Goal: Task Accomplishment & Management: Manage account settings

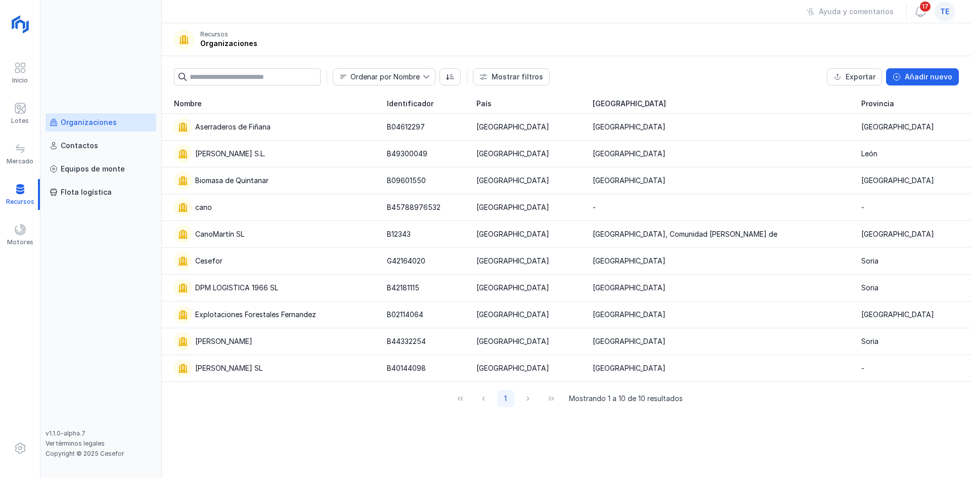
click at [943, 12] on span "te" at bounding box center [944, 12] width 9 height 10
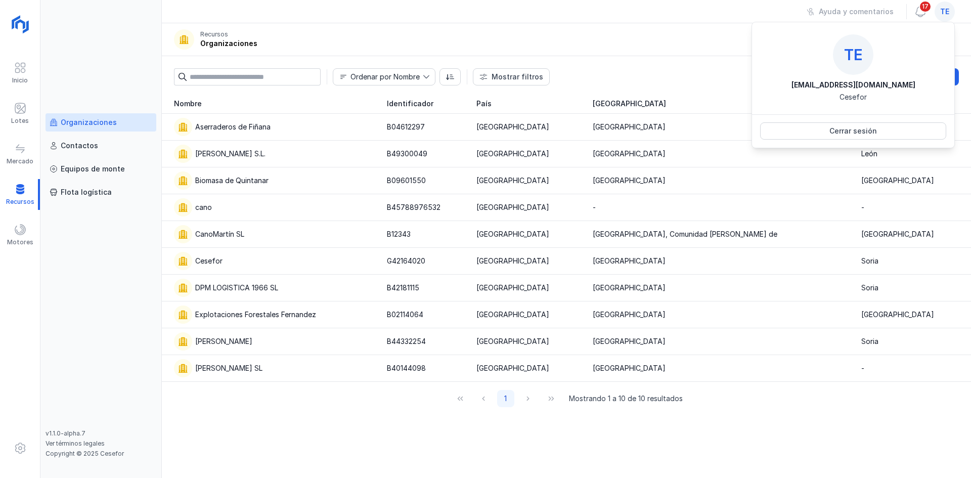
click at [706, 86] on div "Ordenar por Nombre Mostrar filtros Exportar Añadir nuevo [GEOGRAPHIC_DATA]" at bounding box center [566, 74] width 809 height 37
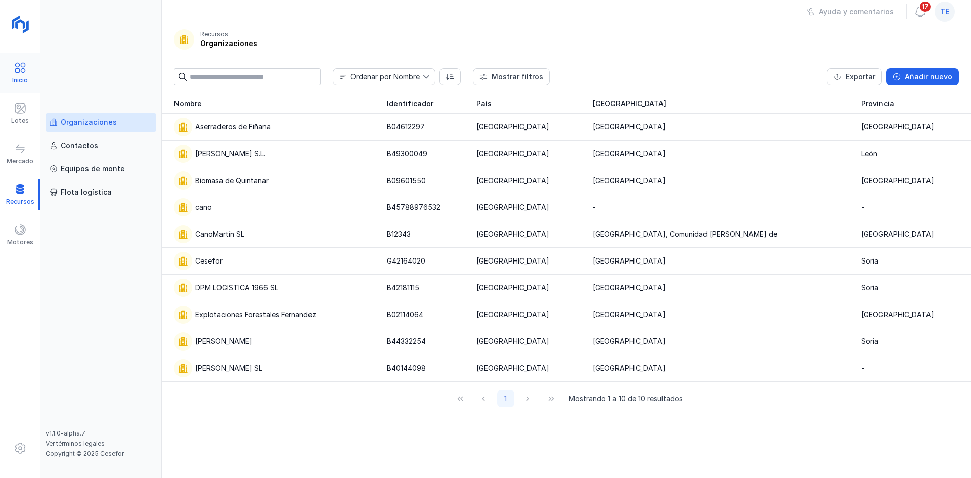
click at [30, 63] on div "Inicio" at bounding box center [20, 73] width 40 height 31
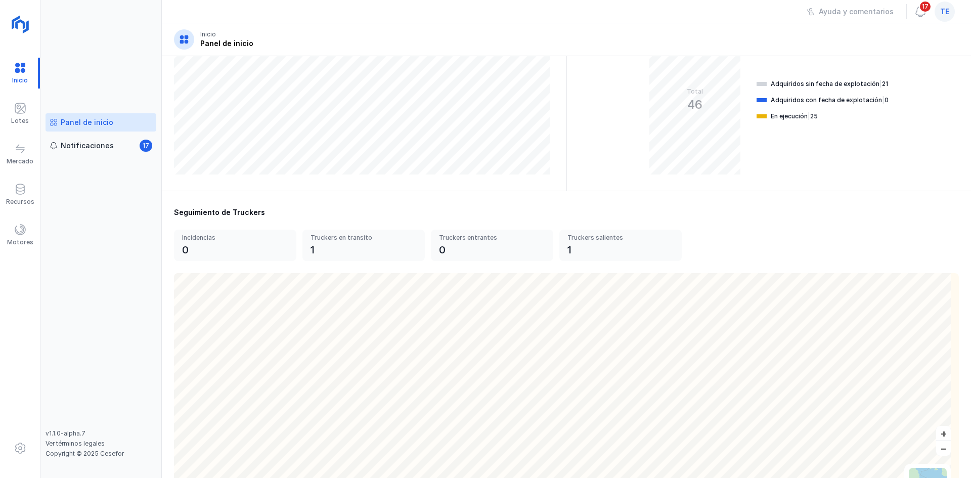
scroll to position [263, 0]
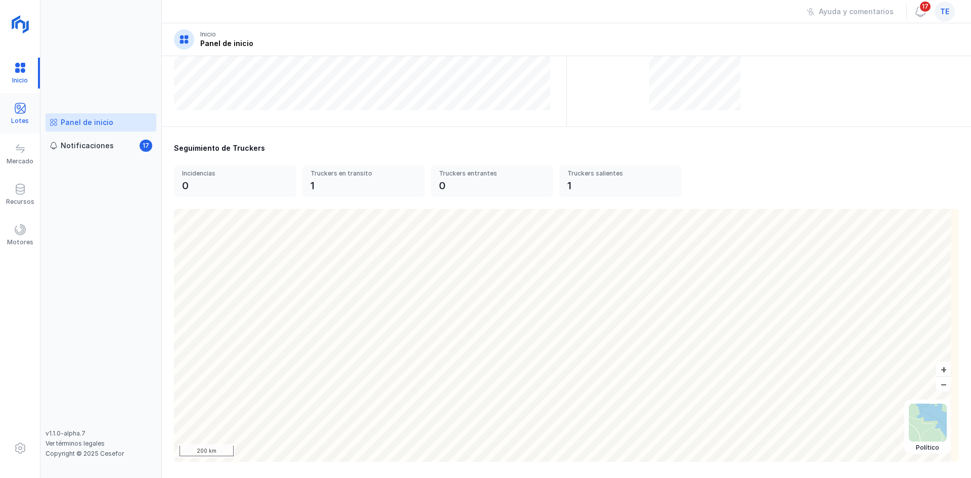
click at [24, 111] on span at bounding box center [20, 108] width 12 height 12
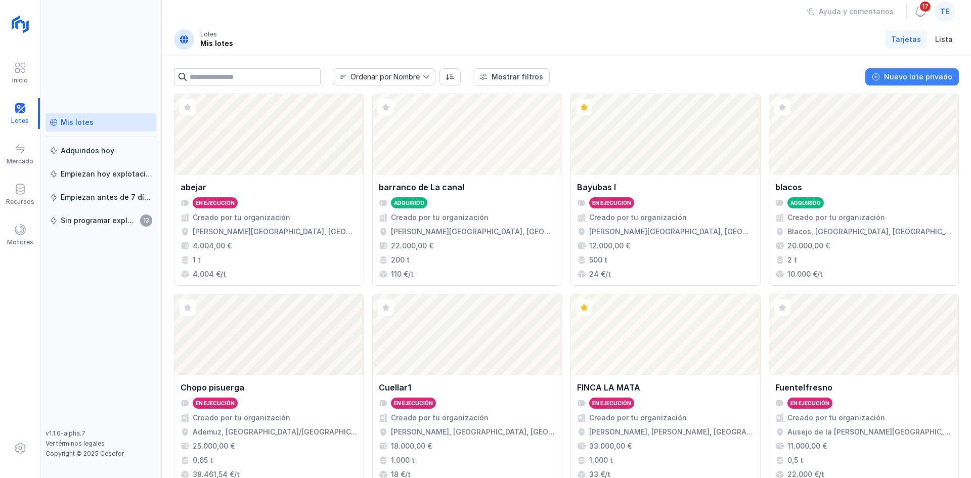
click at [915, 81] on div "Nuevo lote privado" at bounding box center [918, 77] width 68 height 10
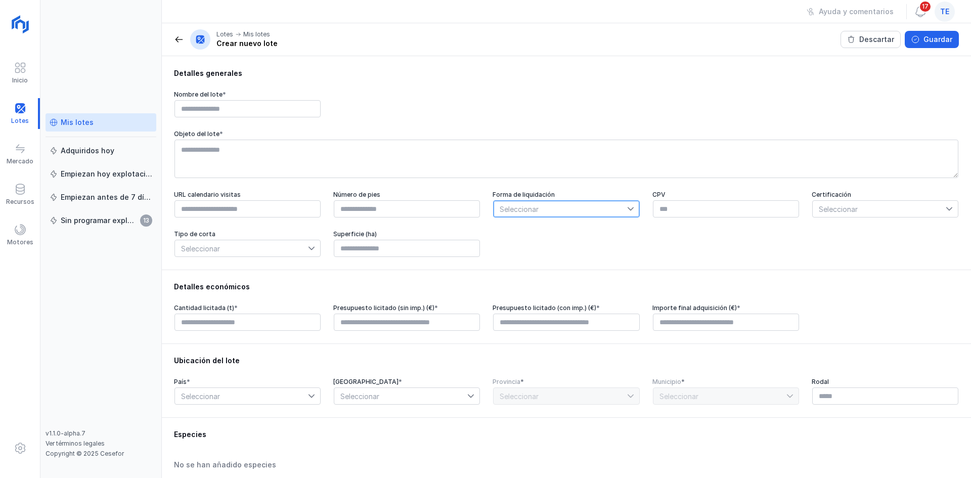
click at [607, 215] on span "Seleccionar" at bounding box center [560, 209] width 133 height 16
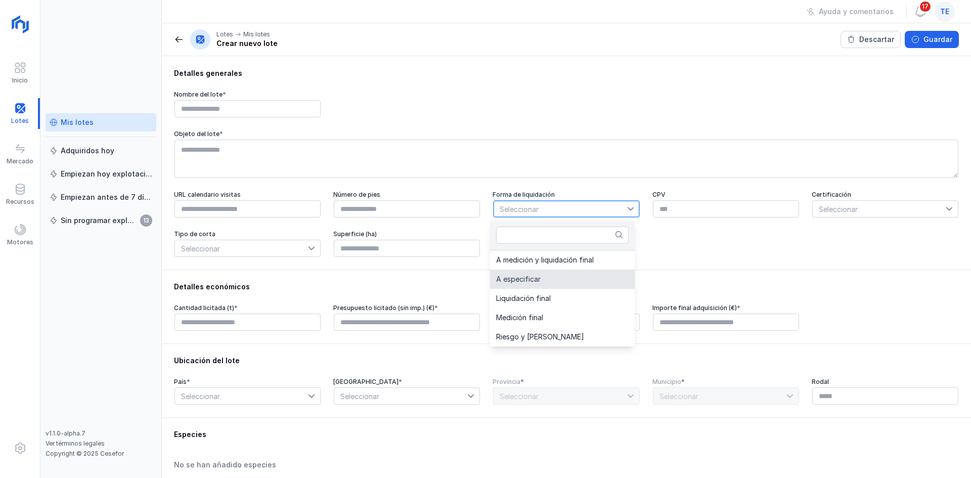
click at [596, 214] on span "Seleccionar" at bounding box center [560, 209] width 133 height 16
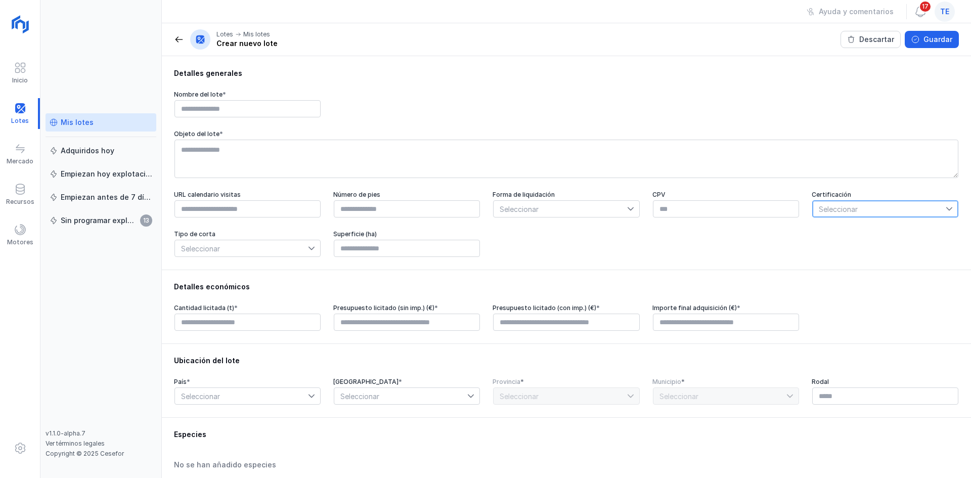
click at [844, 216] on span "Seleccionar" at bounding box center [879, 209] width 133 height 16
click at [828, 204] on span "Seleccionar" at bounding box center [879, 209] width 133 height 16
click at [234, 256] on span "Seleccionar" at bounding box center [241, 248] width 133 height 16
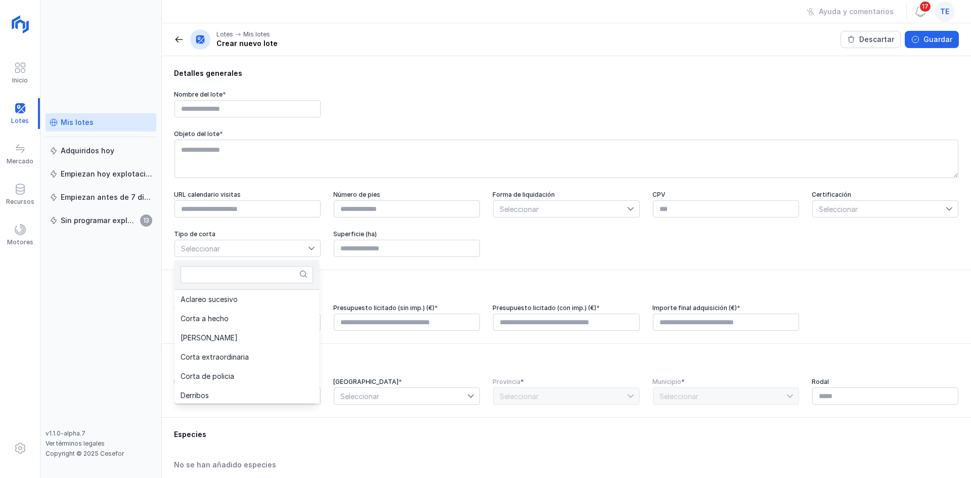
click at [369, 292] on div "Detalles económicos" at bounding box center [566, 287] width 785 height 10
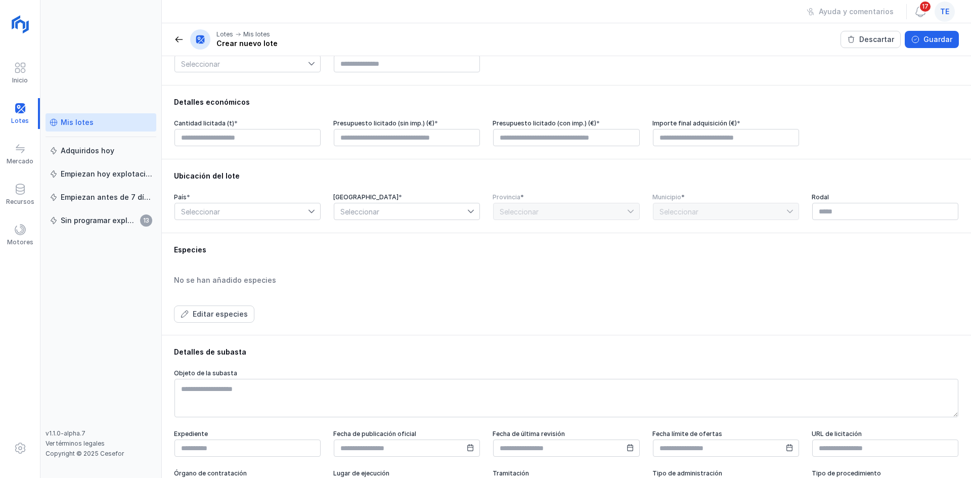
scroll to position [202, 0]
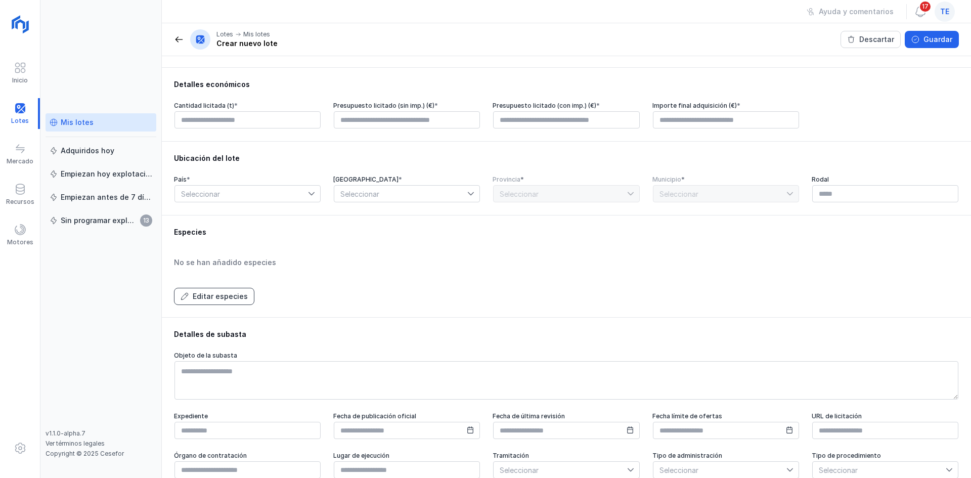
click at [218, 292] on button "Editar especies" at bounding box center [214, 296] width 80 height 17
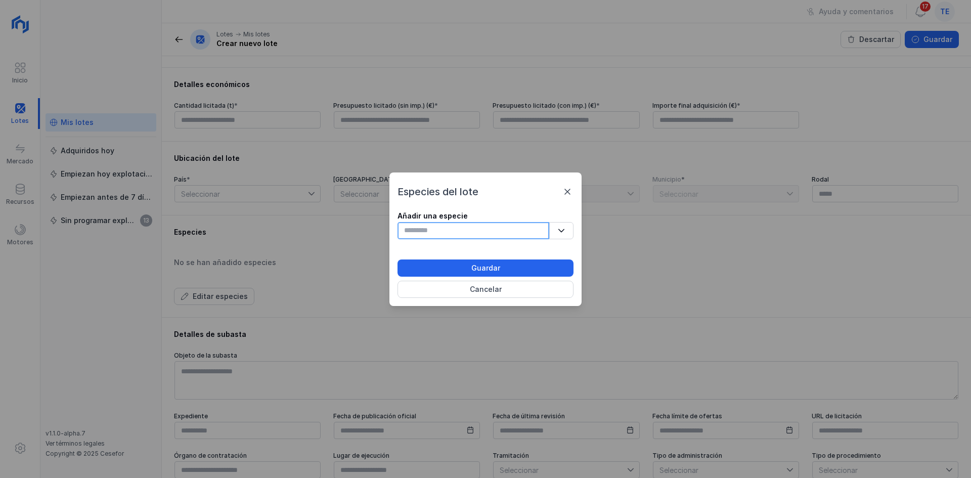
drag, startPoint x: 410, startPoint y: 224, endPoint x: 407, endPoint y: 230, distance: 6.8
click at [409, 224] on input "text" at bounding box center [473, 230] width 152 height 17
type input "*******"
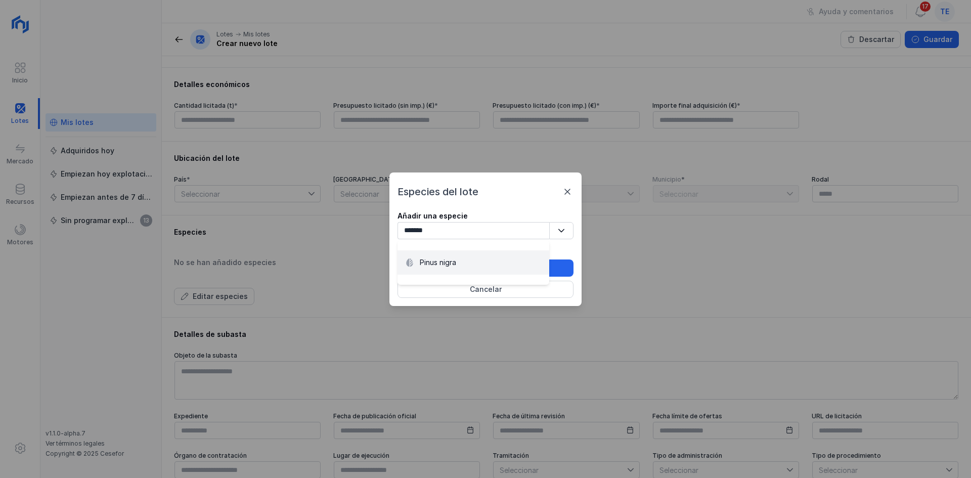
click at [516, 256] on div "Pinus nigra" at bounding box center [474, 262] width 140 height 12
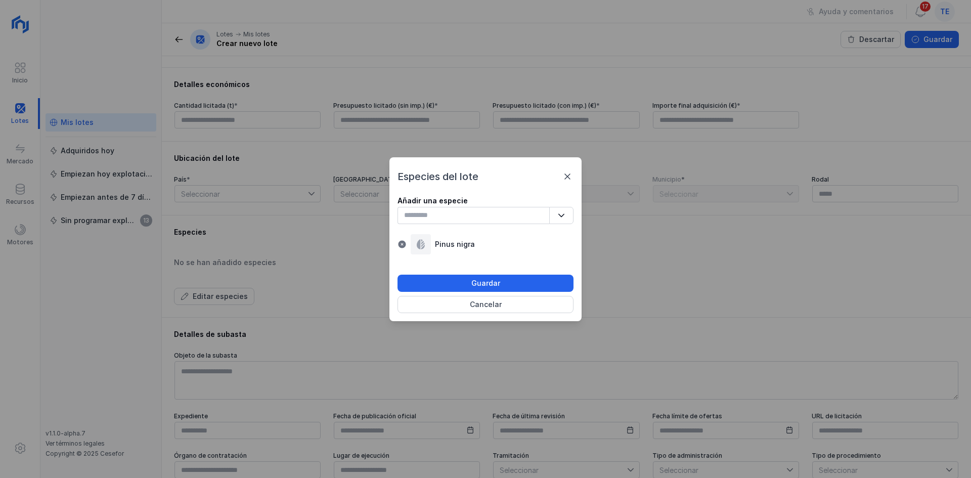
click at [523, 273] on div "Especies del lote Añadir una especie No se encontraron resultados Pinus nigra G…" at bounding box center [485, 241] width 176 height 144
click at [524, 277] on button "Guardar" at bounding box center [485, 283] width 176 height 17
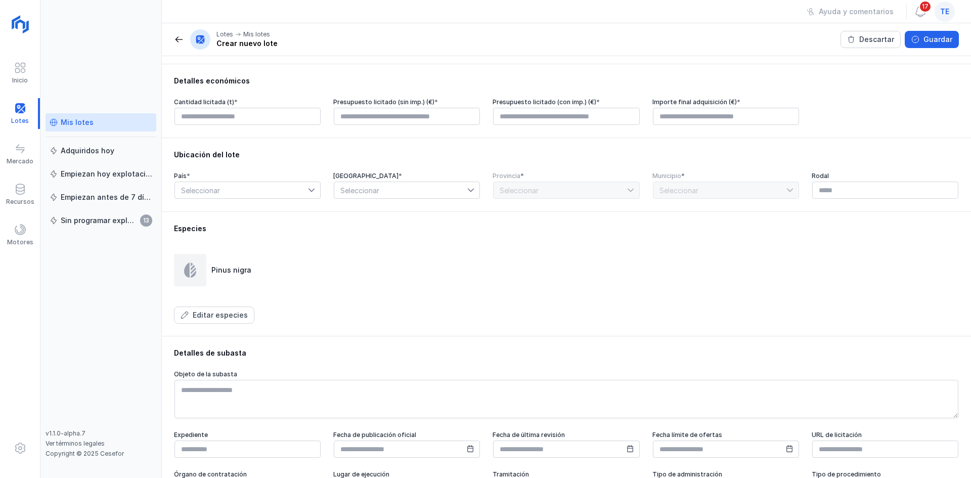
scroll to position [131, 0]
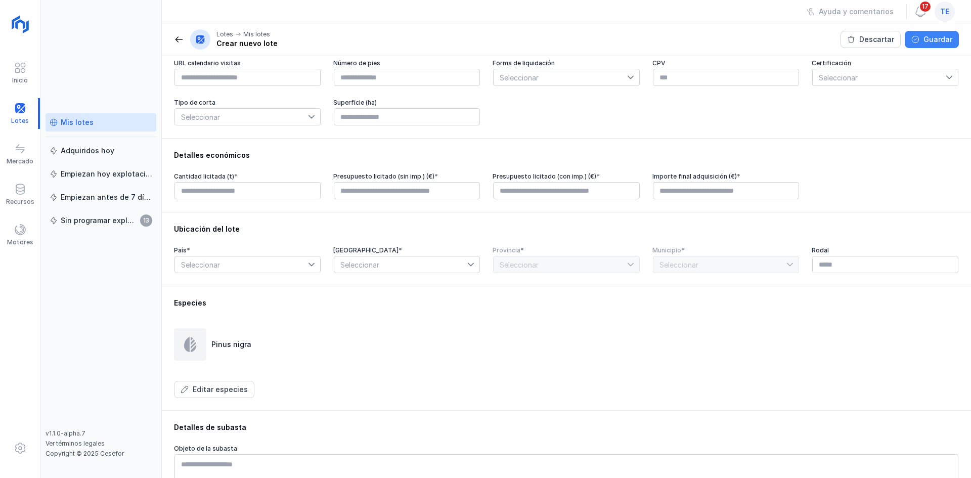
click at [921, 42] on button "Guardar" at bounding box center [932, 39] width 54 height 17
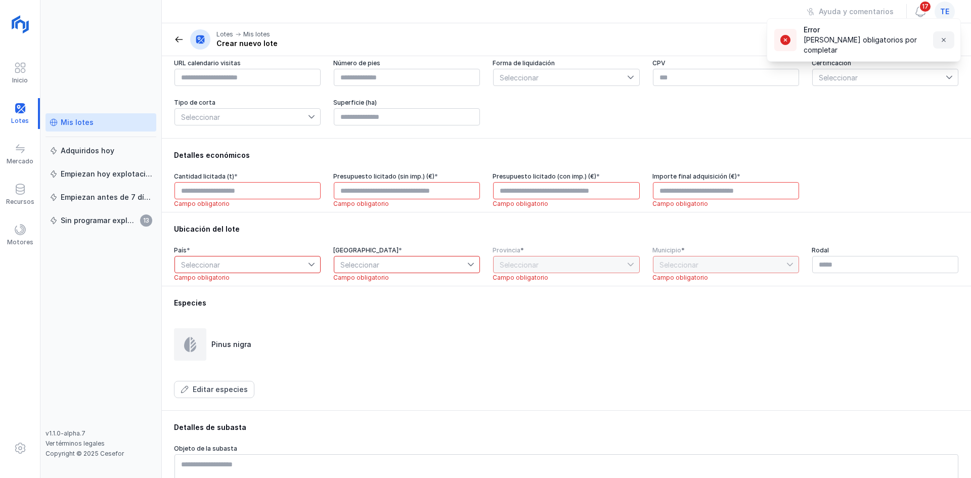
click at [949, 42] on button "button" at bounding box center [943, 39] width 21 height 17
click at [175, 37] on span at bounding box center [179, 39] width 10 height 10
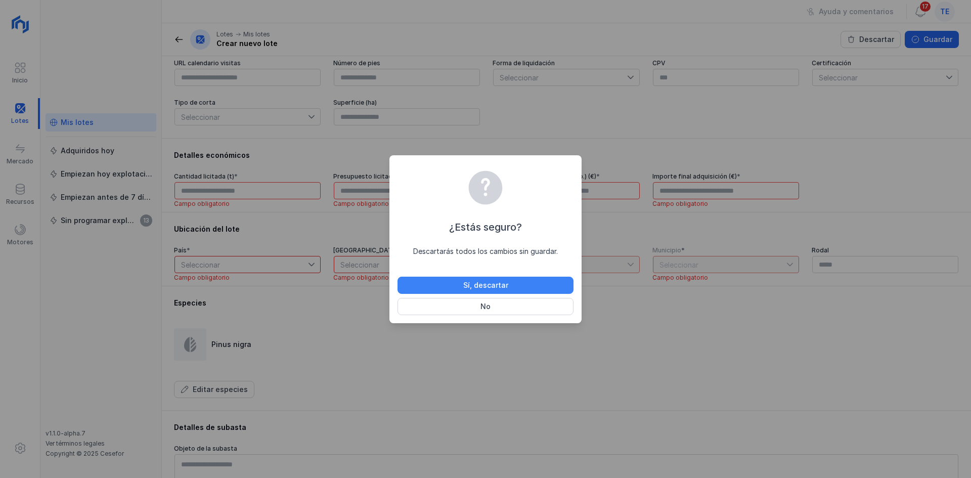
click at [528, 287] on button "Sí, descartar" at bounding box center [485, 285] width 176 height 17
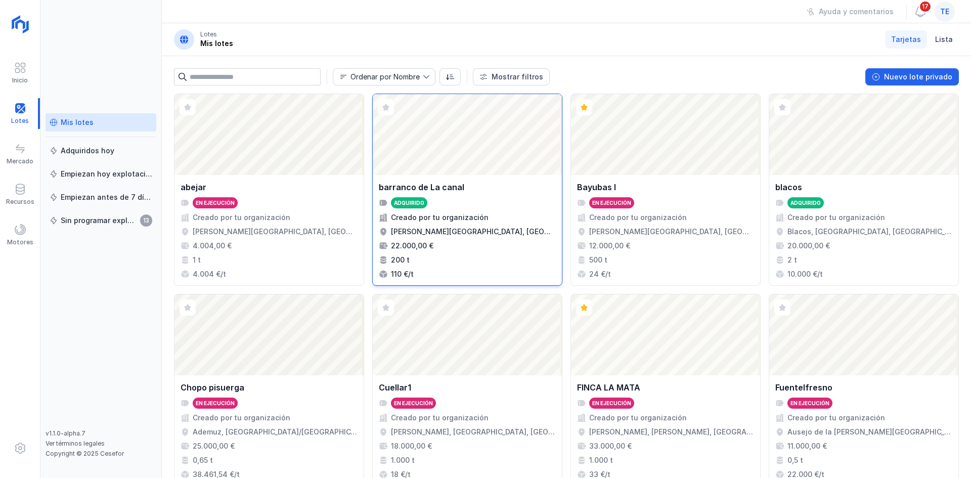
click at [460, 160] on div "Abrir lote" at bounding box center [467, 134] width 189 height 81
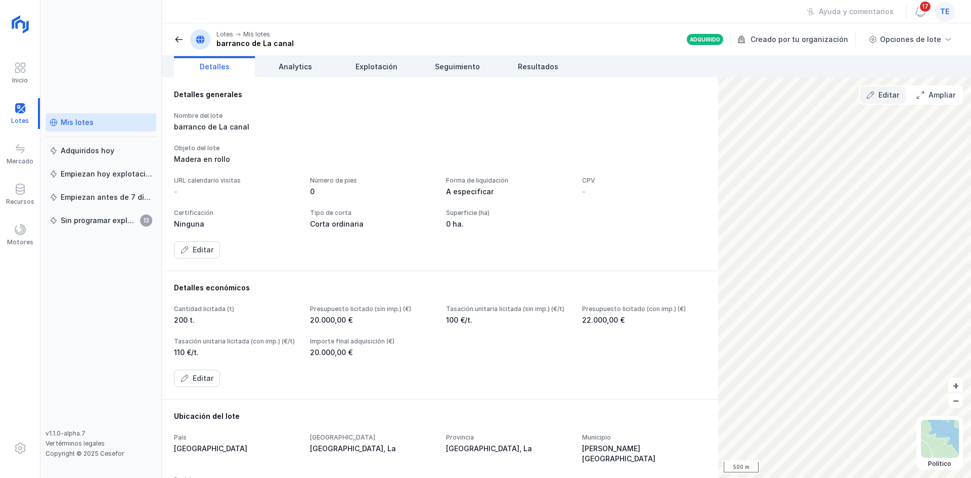
click at [901, 99] on button "Editar" at bounding box center [883, 94] width 46 height 17
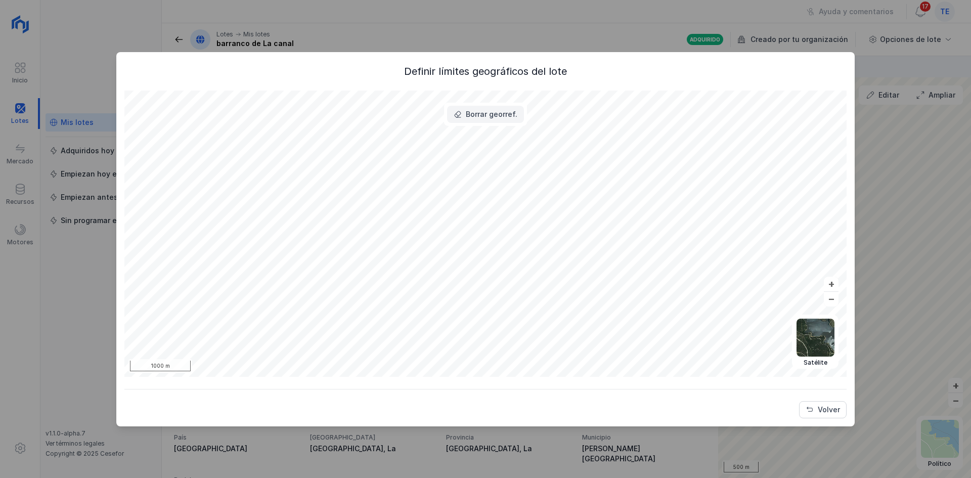
click at [474, 121] on button "Borrar georref." at bounding box center [485, 114] width 77 height 17
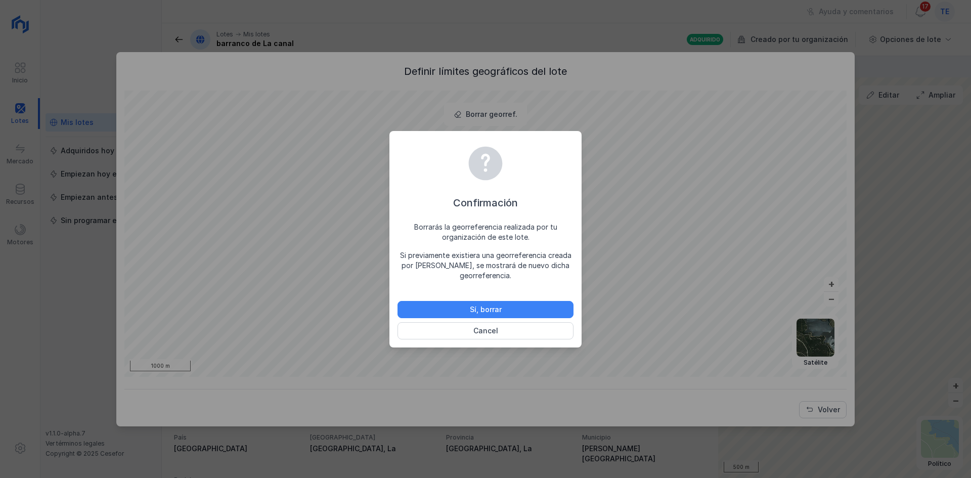
click at [494, 306] on div "Sí, borrar" at bounding box center [486, 309] width 32 height 10
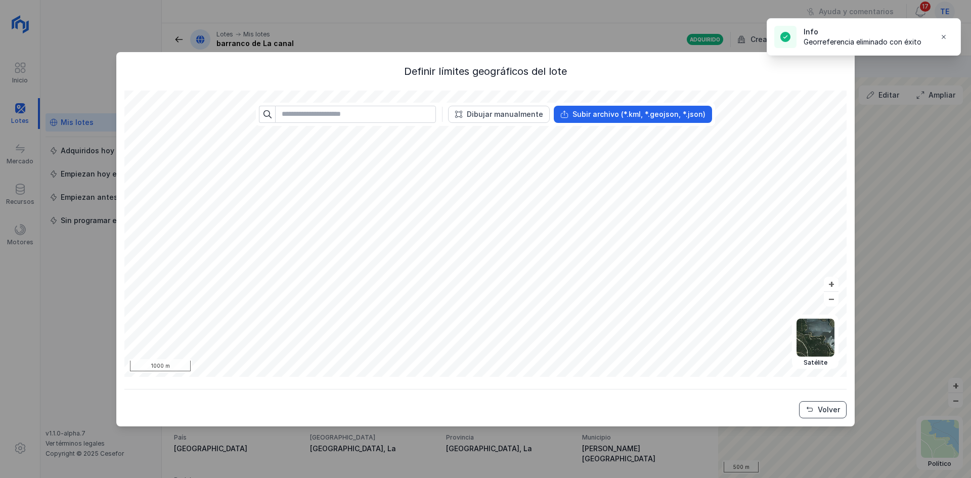
click at [833, 413] on div "Volver" at bounding box center [829, 410] width 22 height 10
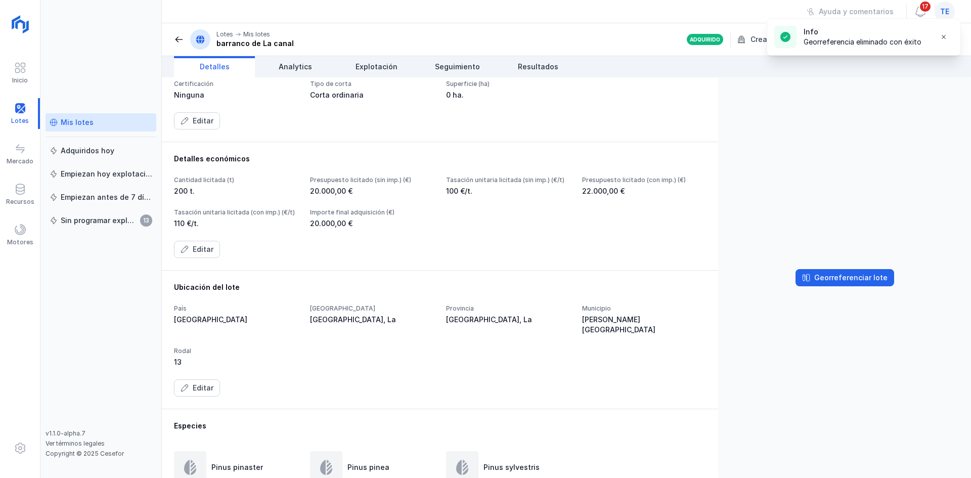
scroll to position [9, 0]
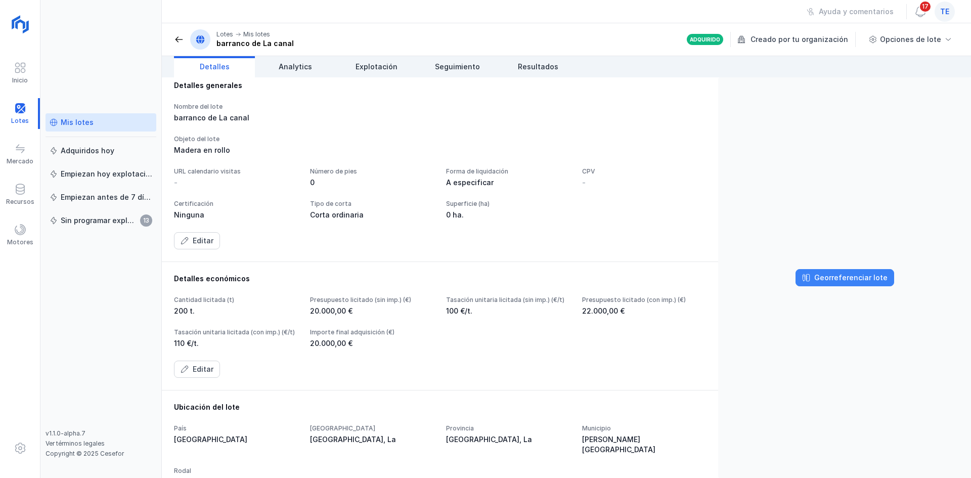
click at [866, 280] on div "Georreferenciar lote" at bounding box center [850, 278] width 73 height 10
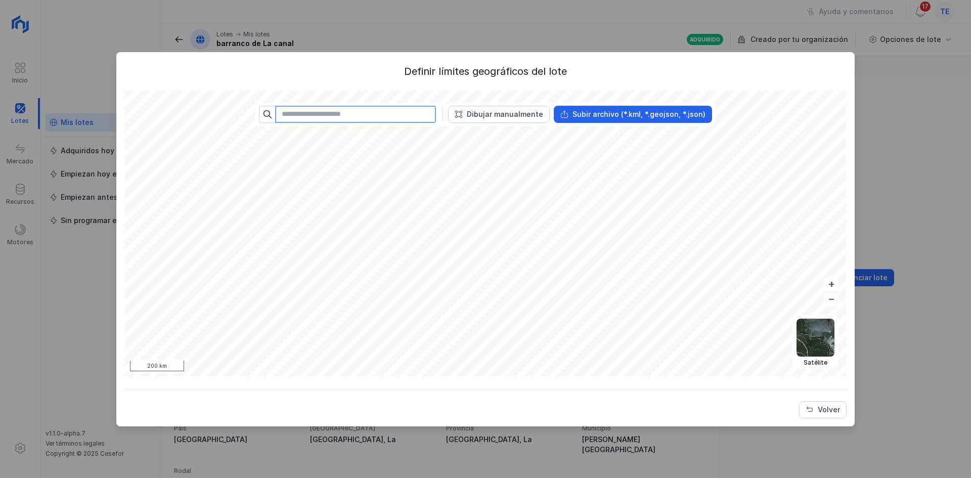
click at [395, 112] on input "text" at bounding box center [355, 114] width 161 height 17
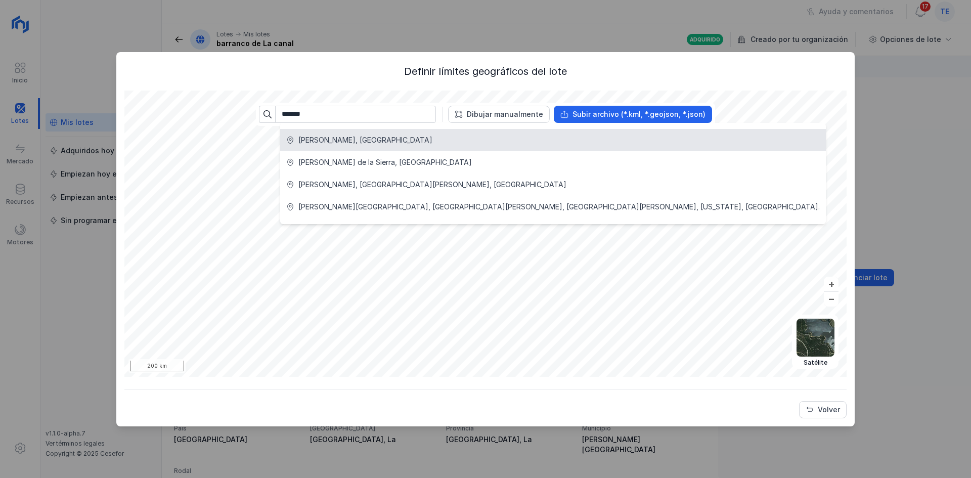
click at [378, 132] on li "Cuéllar, España" at bounding box center [553, 140] width 546 height 22
type input "**********"
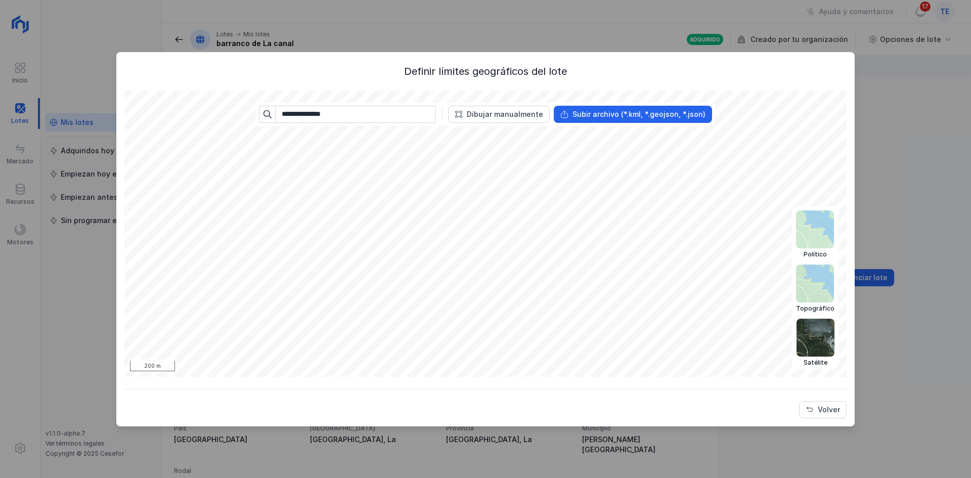
click at [801, 332] on img at bounding box center [815, 338] width 38 height 38
click at [826, 336] on img at bounding box center [815, 338] width 38 height 38
click at [449, 110] on div "**********" at bounding box center [485, 234] width 722 height 286
click at [428, 11] on div "**********" at bounding box center [485, 239] width 971 height 478
click at [530, 110] on div "Dibujar manualmente" at bounding box center [505, 114] width 76 height 10
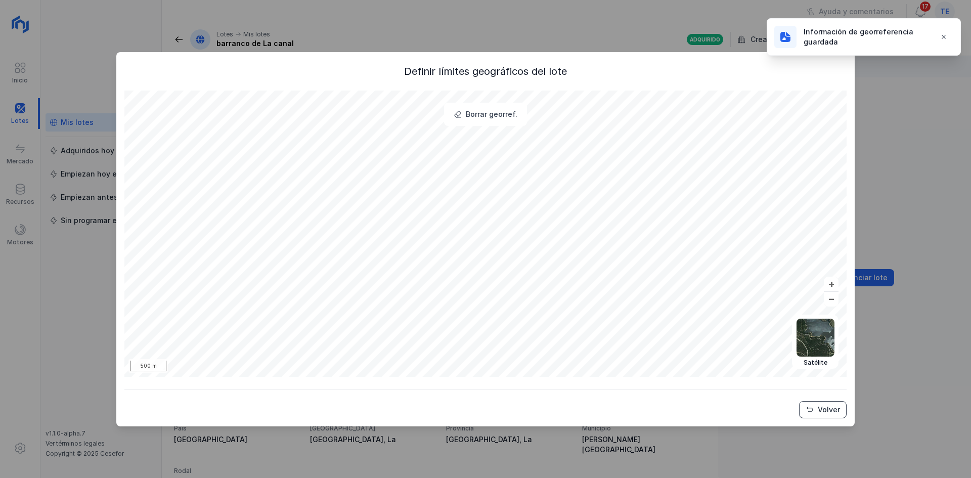
click at [815, 403] on button "Volver" at bounding box center [823, 409] width 48 height 17
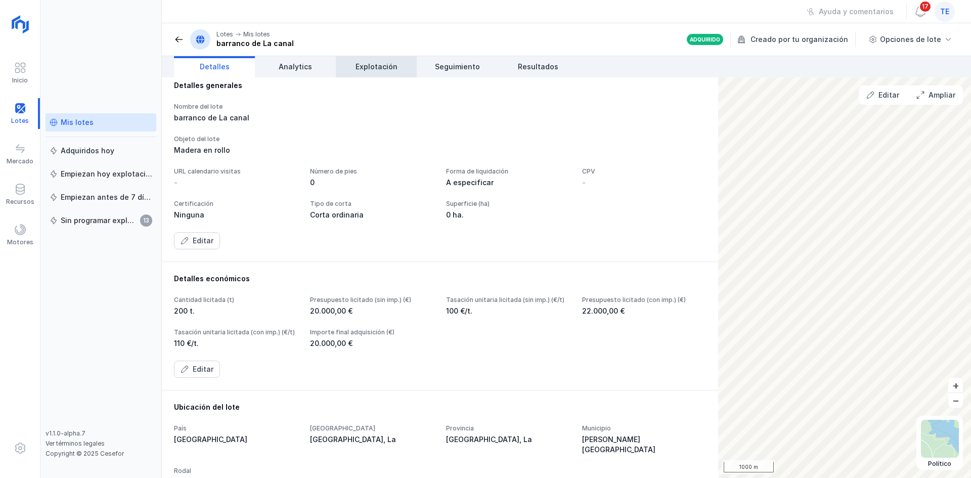
click at [374, 72] on link "Explotación" at bounding box center [376, 66] width 81 height 21
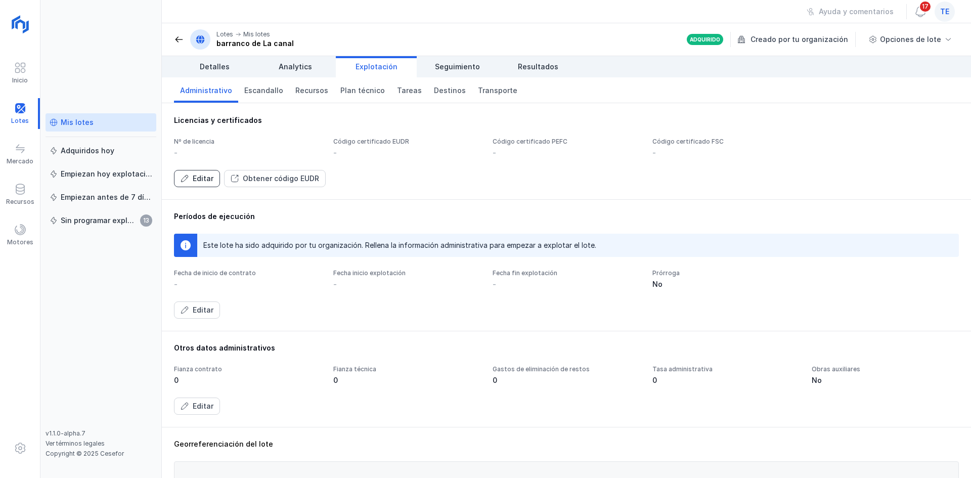
click at [191, 180] on button "Editar" at bounding box center [197, 178] width 46 height 17
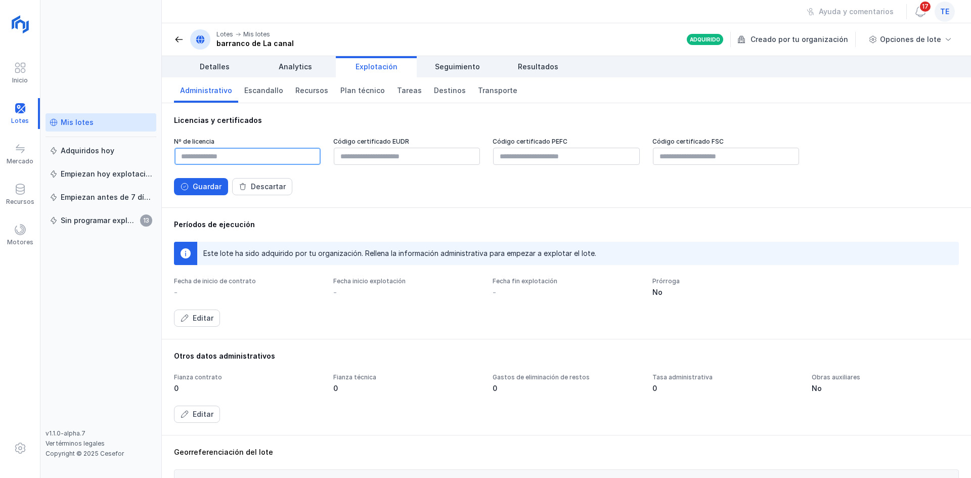
click at [223, 160] on input "text" at bounding box center [247, 156] width 146 height 17
click at [592, 159] on input "text" at bounding box center [566, 156] width 146 height 17
click at [696, 152] on input "text" at bounding box center [726, 156] width 146 height 17
click at [195, 182] on div "Guardar" at bounding box center [207, 187] width 29 height 10
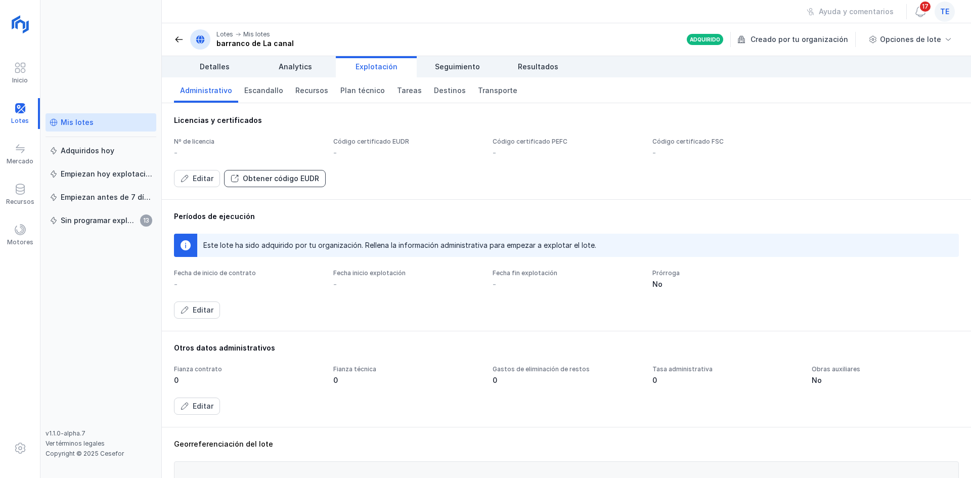
drag, startPoint x: 255, startPoint y: 173, endPoint x: 247, endPoint y: 174, distance: 8.2
click at [247, 174] on button "Obtener código EUDR" at bounding box center [275, 178] width 102 height 17
click at [178, 38] on span at bounding box center [179, 39] width 10 height 10
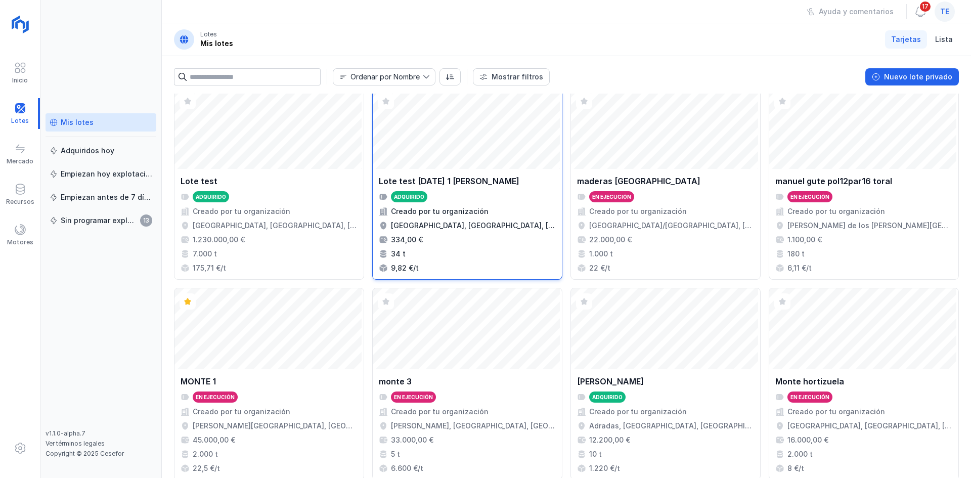
scroll to position [654, 0]
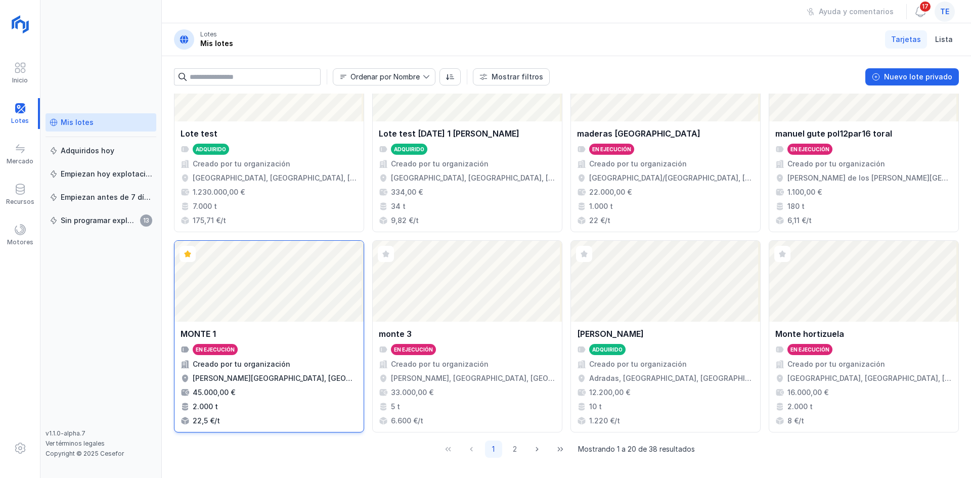
drag, startPoint x: 299, startPoint y: 273, endPoint x: 300, endPoint y: 267, distance: 5.7
click at [300, 272] on div "Abrir lote" at bounding box center [268, 281] width 189 height 81
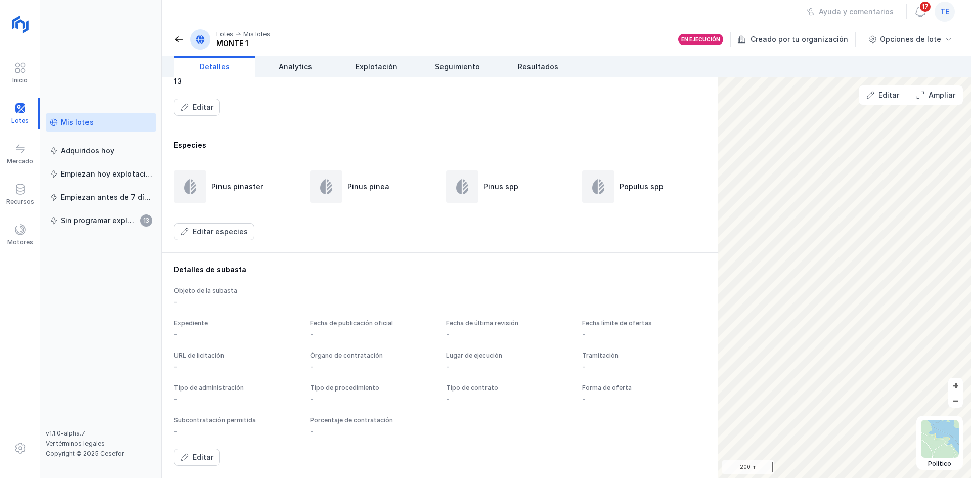
scroll to position [357, 0]
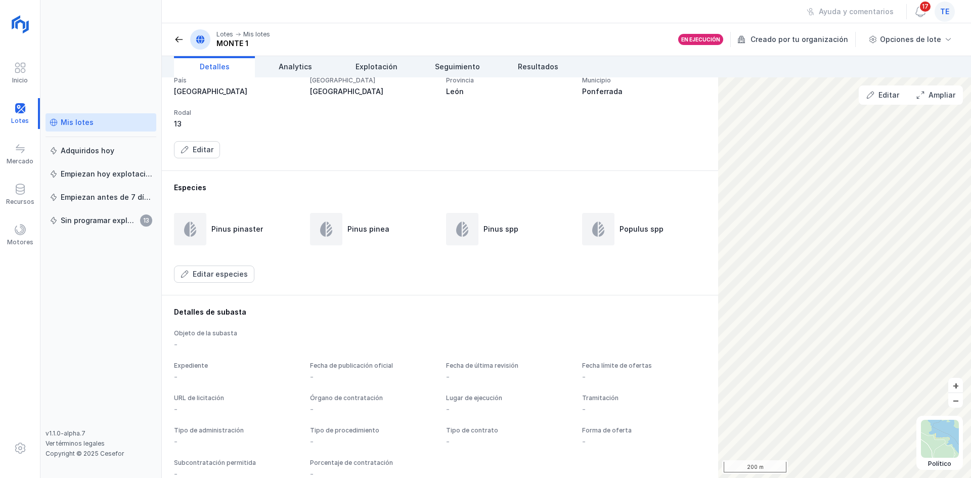
click at [361, 55] on header "Lotes Mis lotes MONTE 1 En ejecución Creado por tu organización Opciones de lote" at bounding box center [566, 39] width 809 height 33
click at [366, 64] on span "Explotación" at bounding box center [376, 67] width 42 height 10
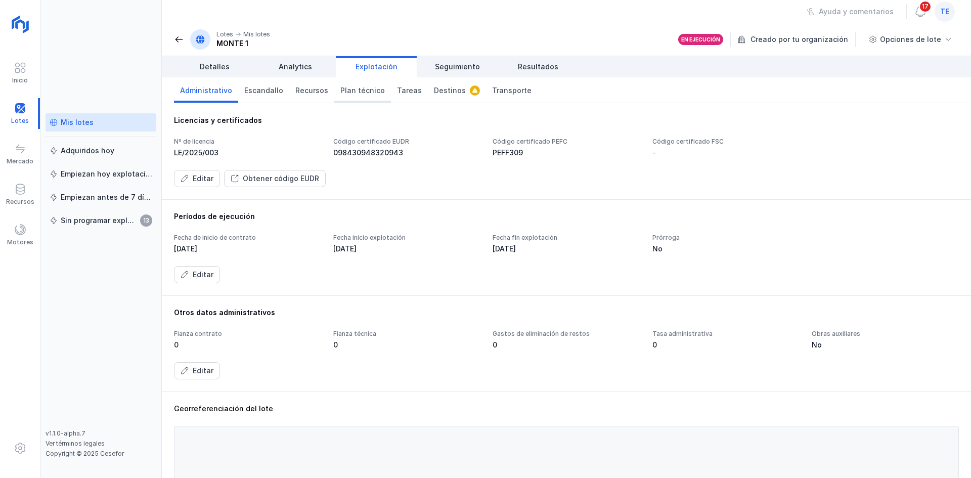
click at [366, 89] on span "Plan técnico" at bounding box center [362, 90] width 44 height 10
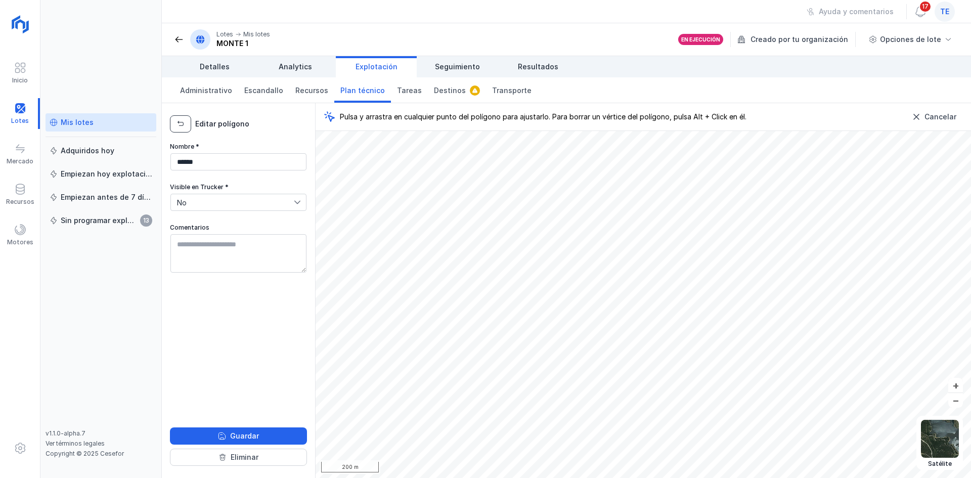
click at [181, 131] on button "button" at bounding box center [180, 123] width 21 height 17
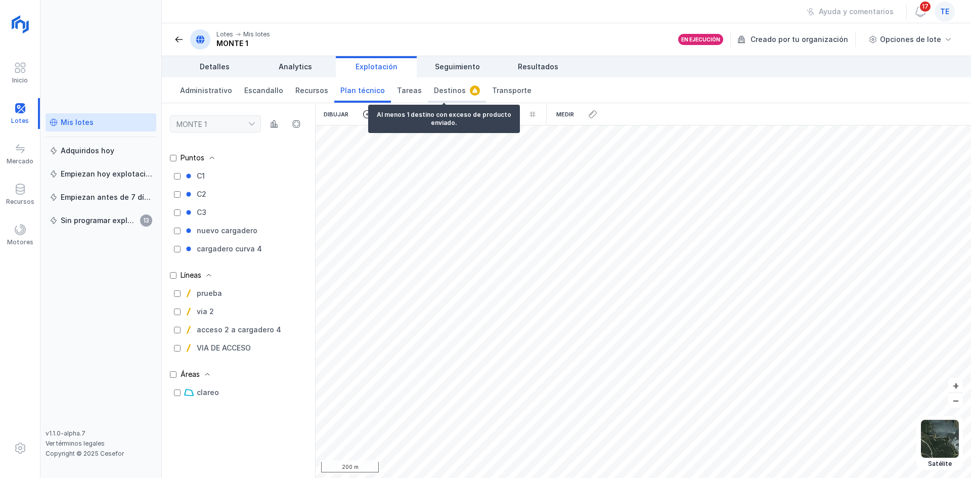
click at [449, 87] on span "Destinos" at bounding box center [450, 90] width 32 height 10
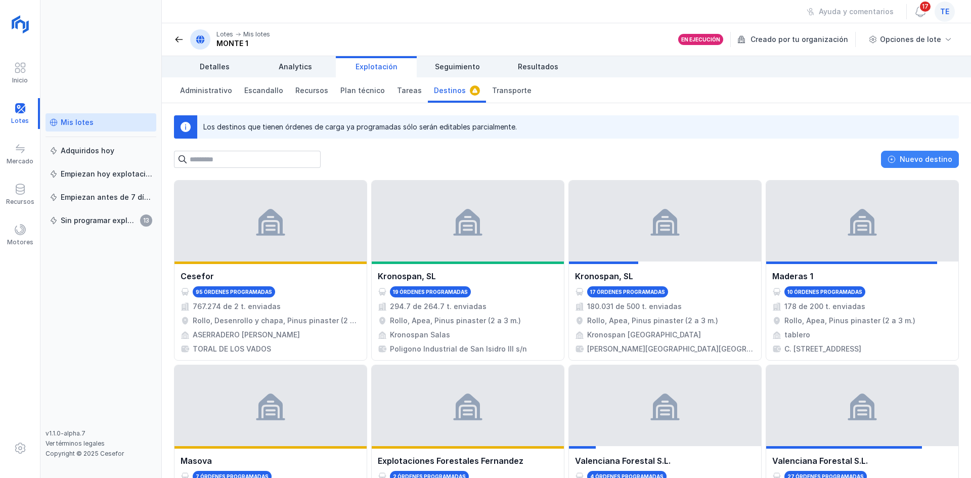
click at [910, 154] on div "Nuevo destino" at bounding box center [926, 159] width 53 height 10
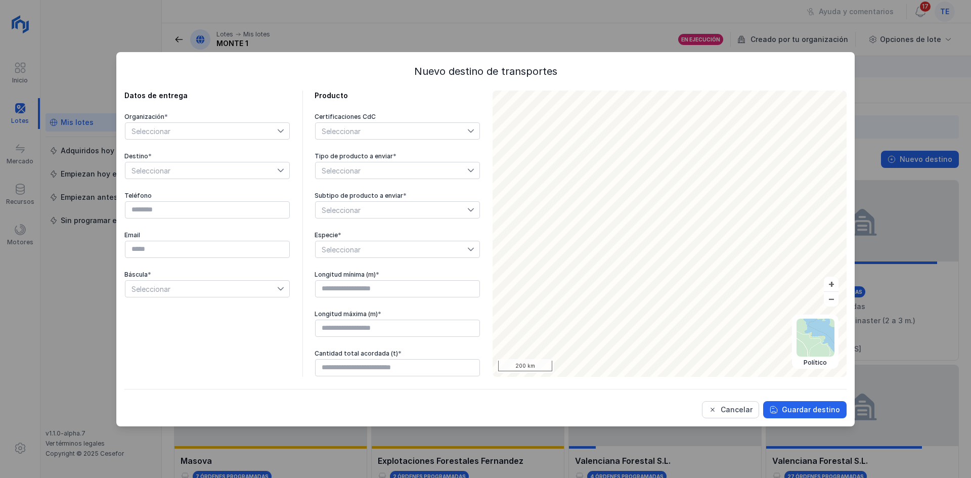
click at [159, 120] on div "Organización *" at bounding box center [207, 117] width 166 height 8
click at [159, 126] on span "Seleccionar" at bounding box center [201, 131] width 152 height 16
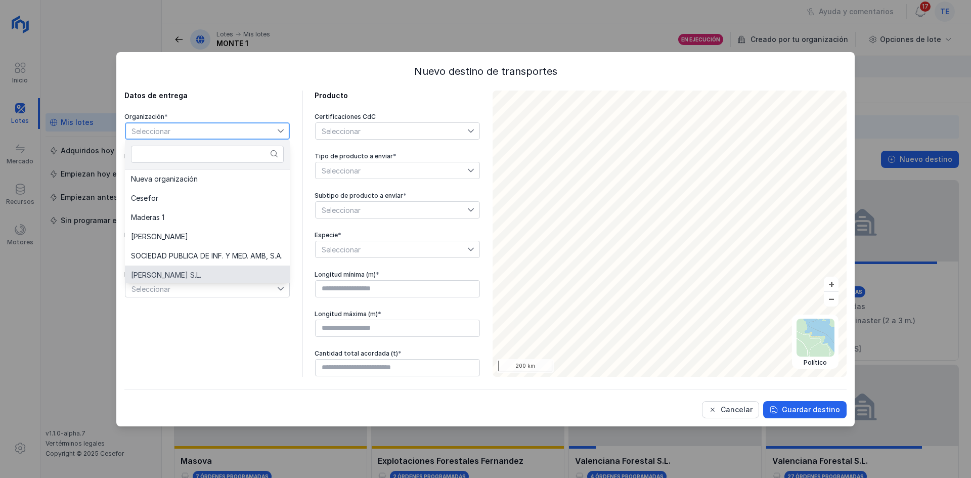
scroll to position [2, 0]
click at [199, 335] on div "Datos de entrega Organización * Seleccionar Destino * Seleccionar Teléfono Emai…" at bounding box center [207, 234] width 166 height 286
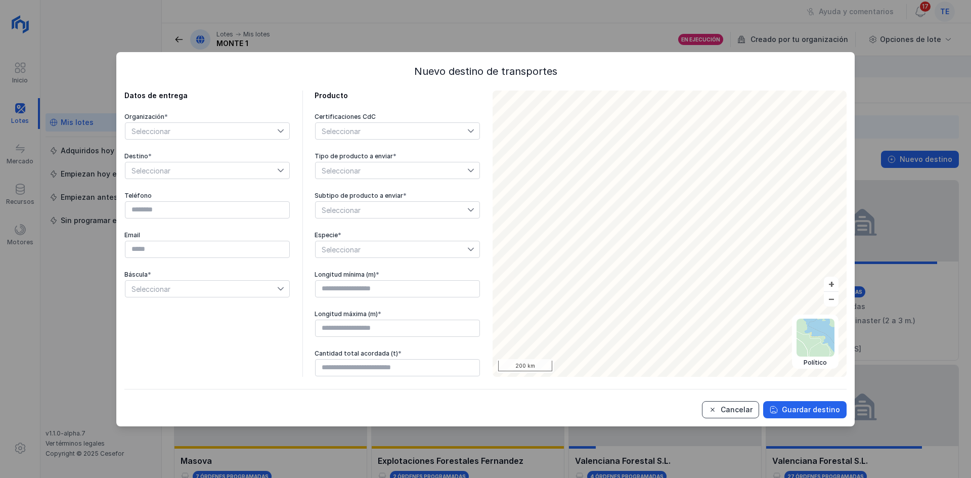
click at [744, 410] on div "Cancelar" at bounding box center [737, 410] width 32 height 10
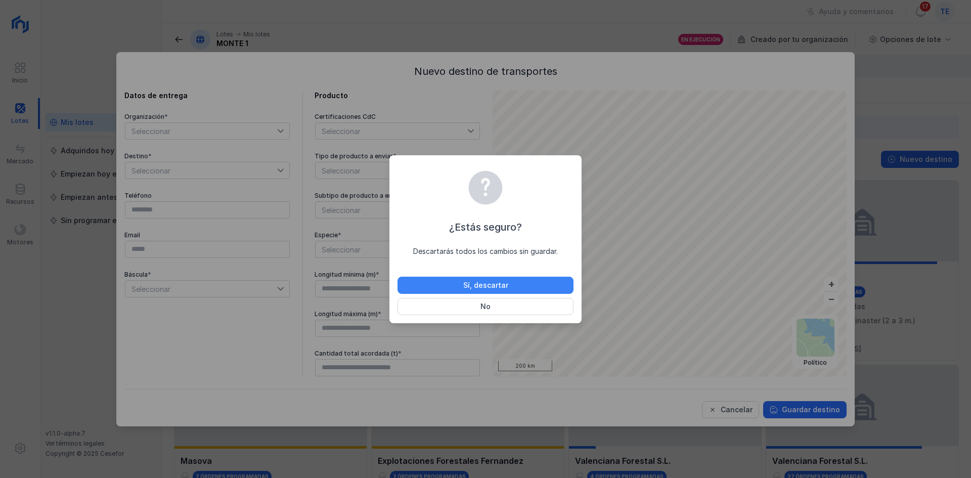
click at [435, 280] on button "Sí, descartar" at bounding box center [485, 285] width 176 height 17
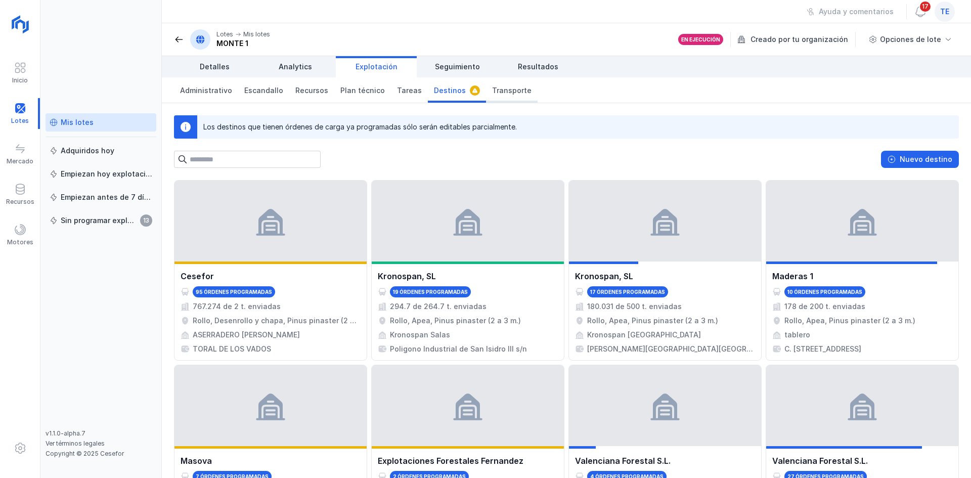
click at [505, 86] on span "Transporte" at bounding box center [511, 90] width 39 height 10
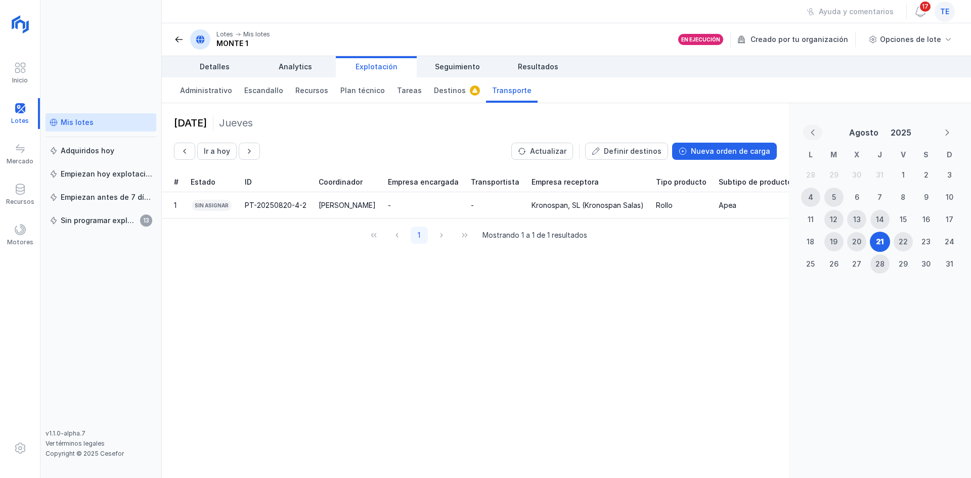
click at [813, 131] on icon "Previous Month" at bounding box center [812, 132] width 7 height 7
click at [854, 176] on div "2" at bounding box center [856, 174] width 19 height 19
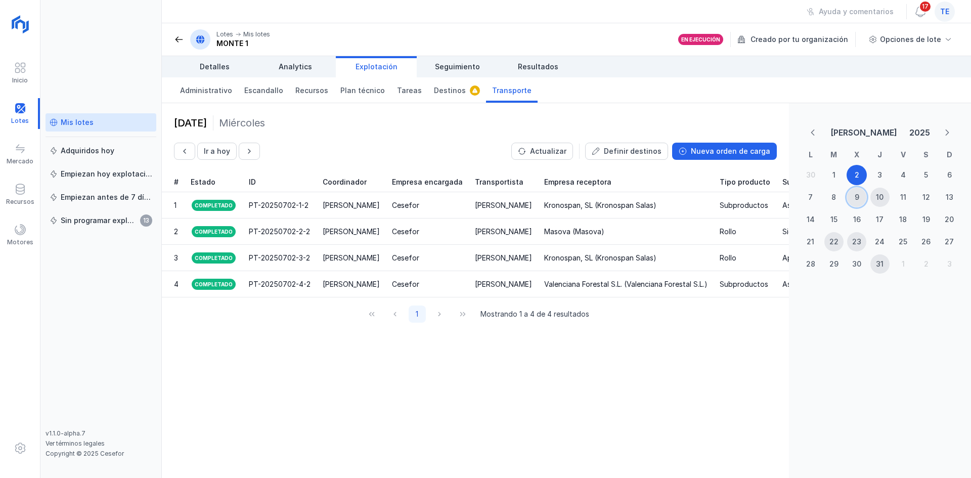
click at [854, 198] on div "9" at bounding box center [856, 197] width 19 height 19
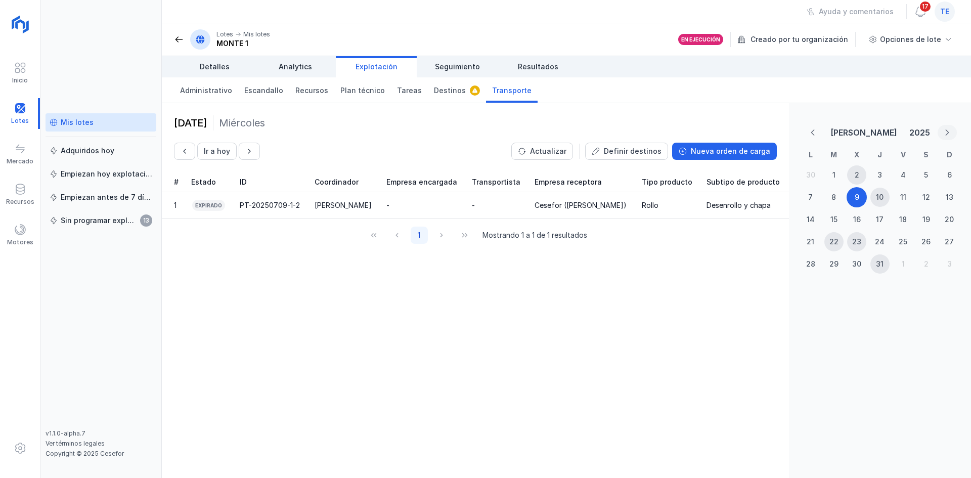
click at [949, 130] on icon "Next Month" at bounding box center [947, 132] width 7 height 7
click at [882, 246] on div "21" at bounding box center [880, 242] width 8 height 10
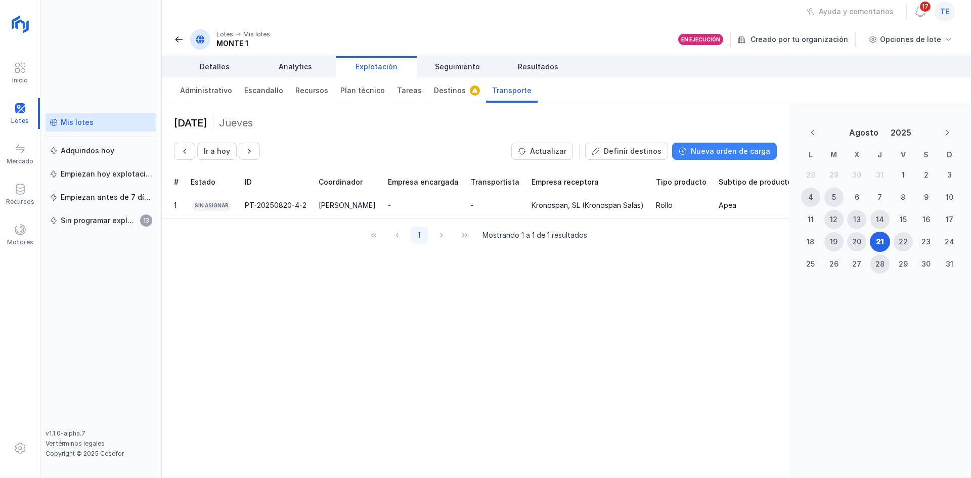
click at [756, 150] on div "Nueva orden de carga" at bounding box center [730, 151] width 79 height 10
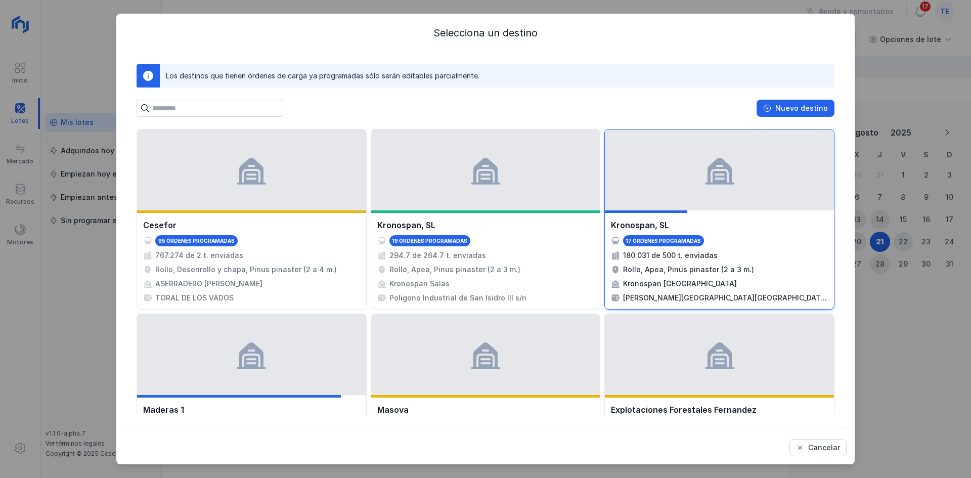
click at [799, 183] on div at bounding box center [719, 169] width 229 height 81
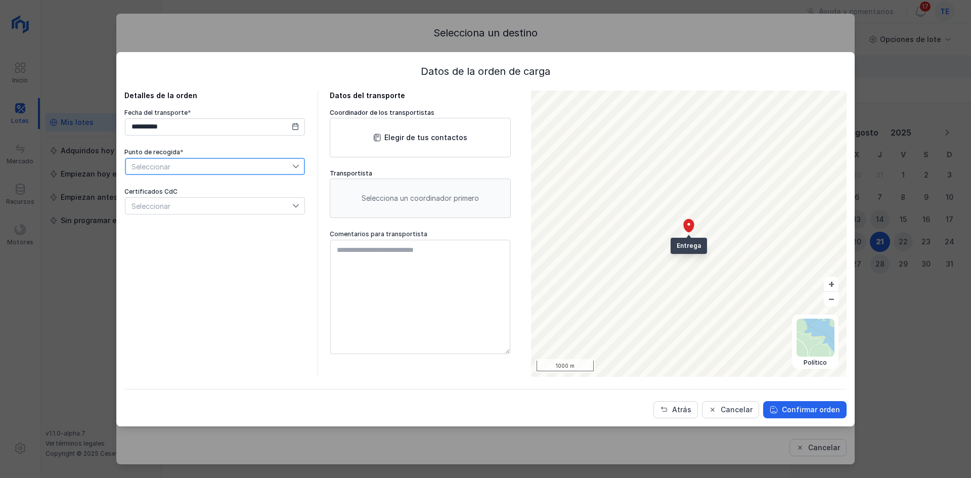
click at [229, 171] on span "Seleccionar" at bounding box center [208, 166] width 167 height 16
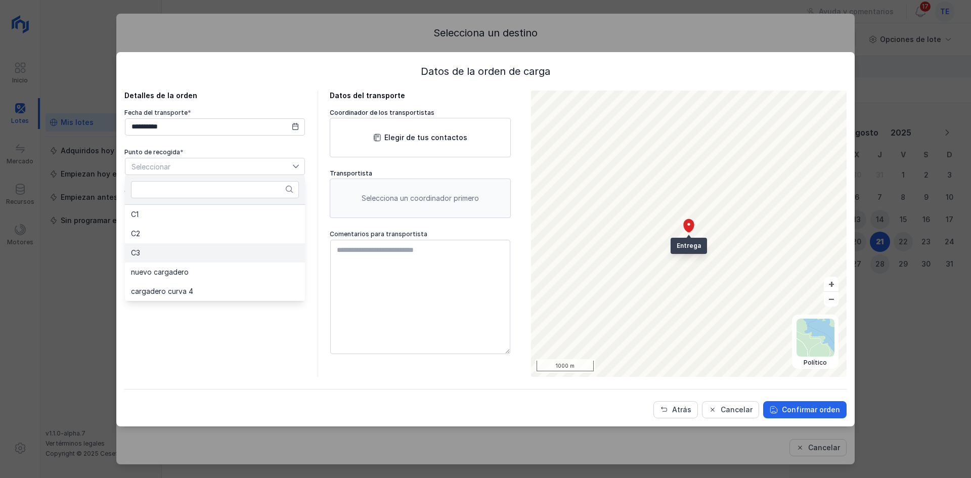
click at [234, 243] on li "C3" at bounding box center [215, 252] width 180 height 19
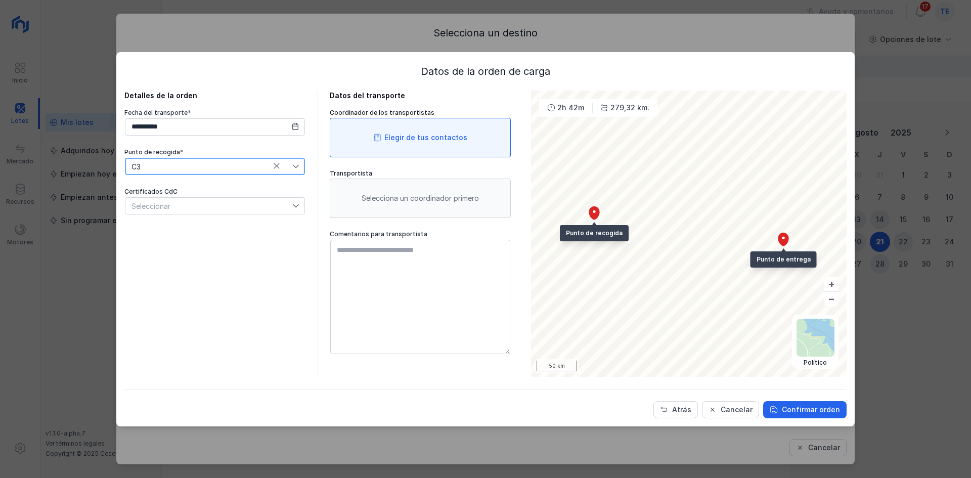
click at [342, 132] on div "Elegir de tus contactos" at bounding box center [420, 137] width 181 height 39
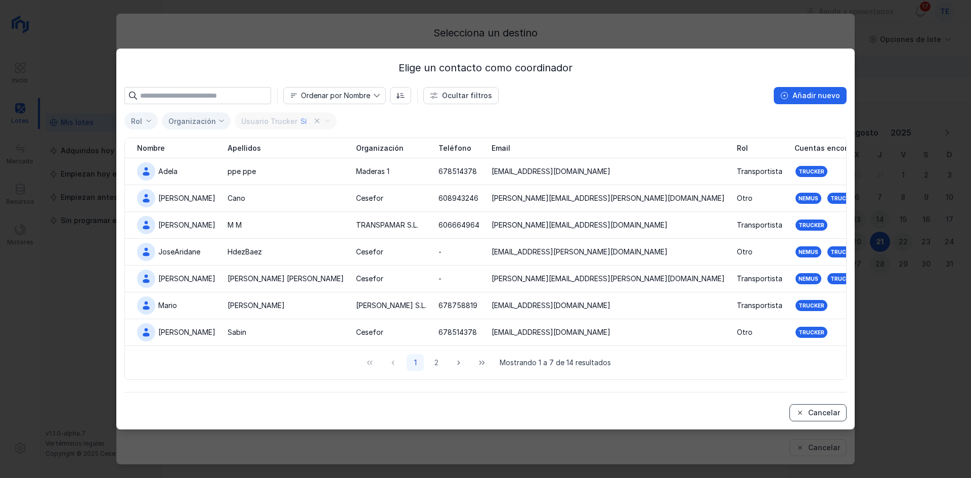
click at [842, 412] on button "Cancelar" at bounding box center [817, 412] width 57 height 17
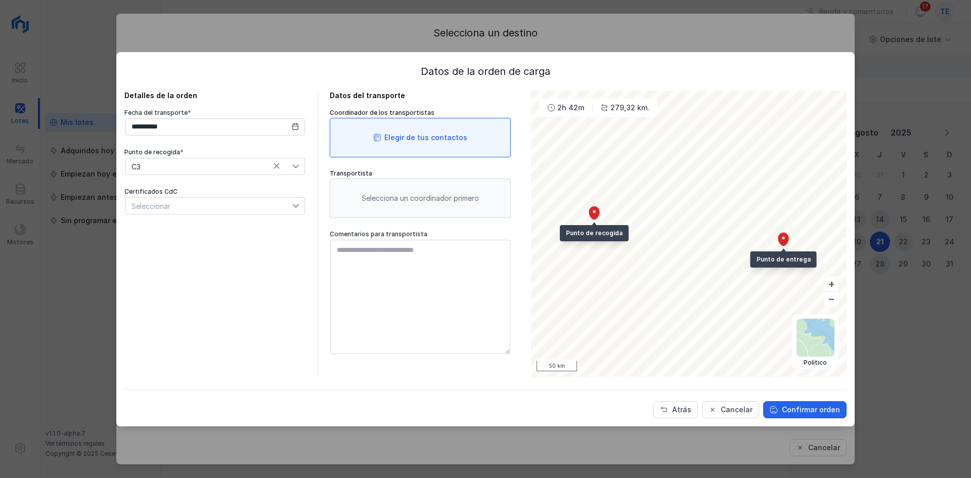
click at [411, 139] on div "Elegir de tus contactos" at bounding box center [425, 137] width 83 height 10
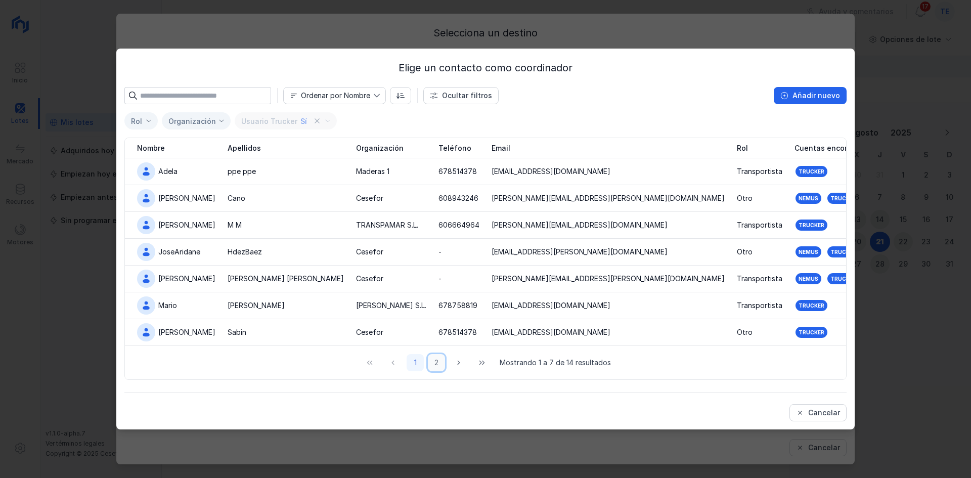
click at [434, 359] on button "2" at bounding box center [436, 362] width 17 height 17
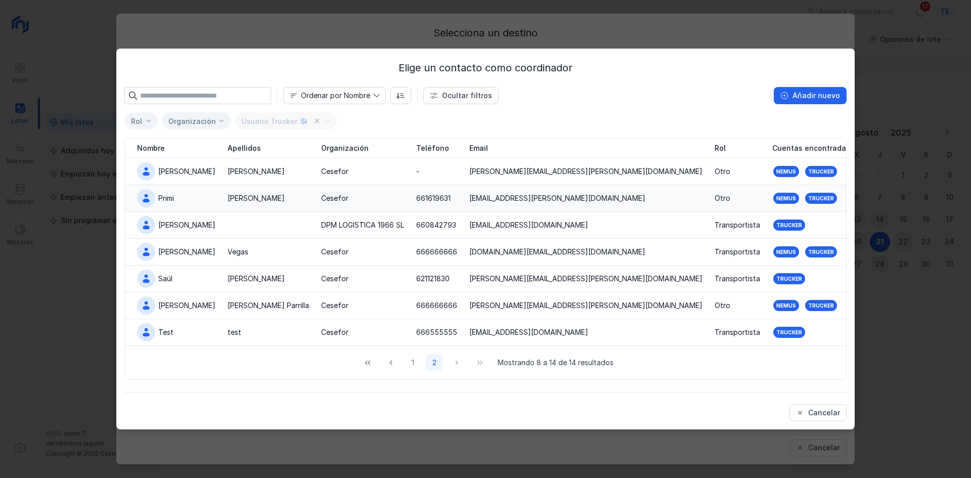
click at [348, 198] on div "Cesefor" at bounding box center [362, 198] width 83 height 10
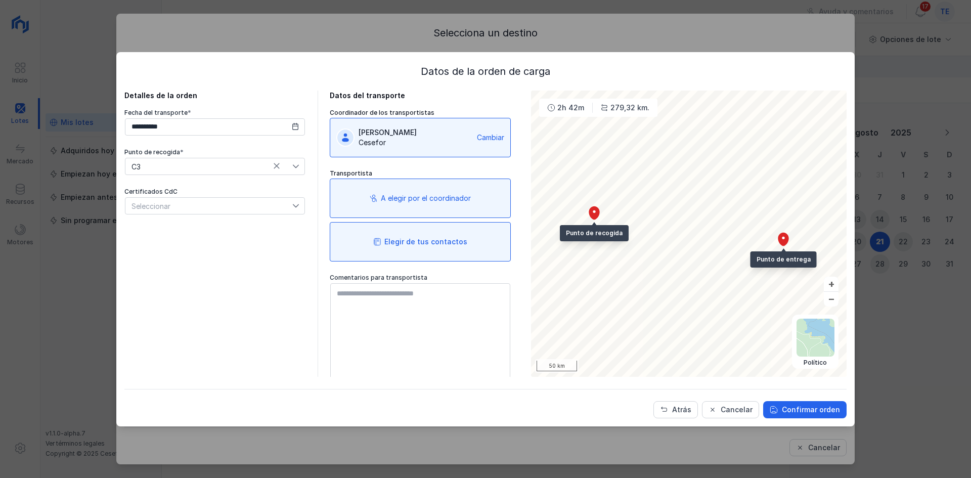
click at [418, 249] on div "Elegir de tus contactos" at bounding box center [420, 241] width 181 height 39
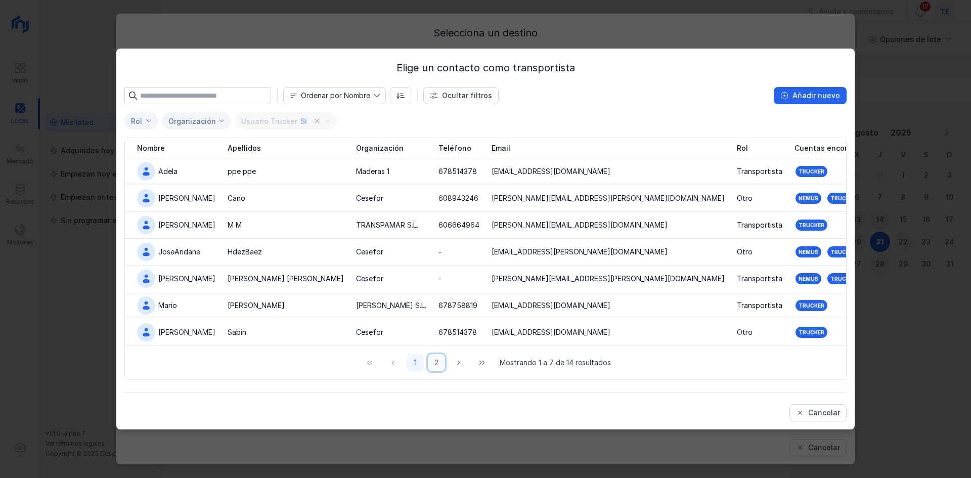
click at [440, 364] on button "2" at bounding box center [436, 362] width 17 height 17
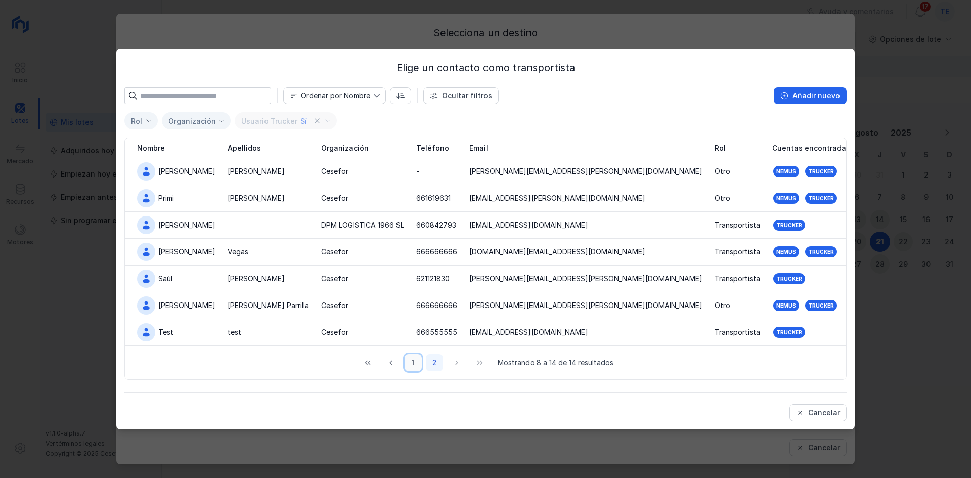
click at [413, 361] on button "1" at bounding box center [413, 362] width 17 height 17
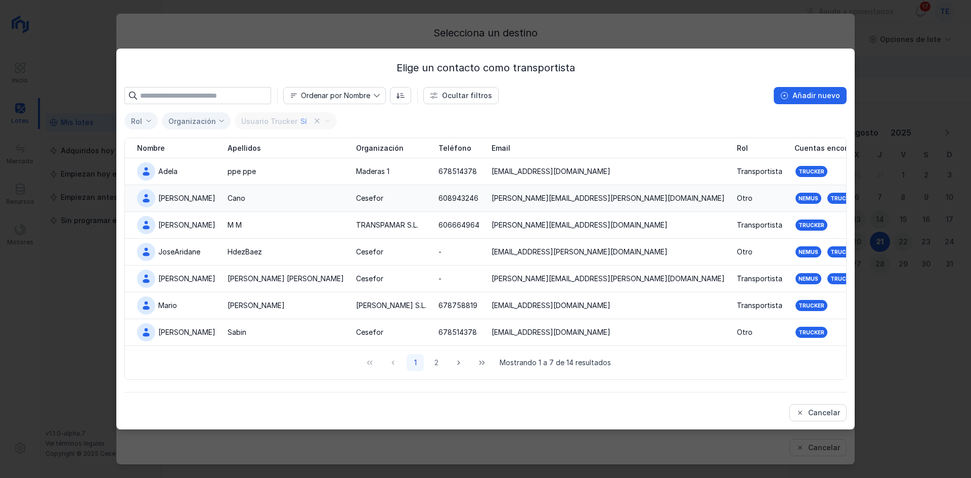
click at [356, 194] on div "Cesefor" at bounding box center [369, 198] width 27 height 10
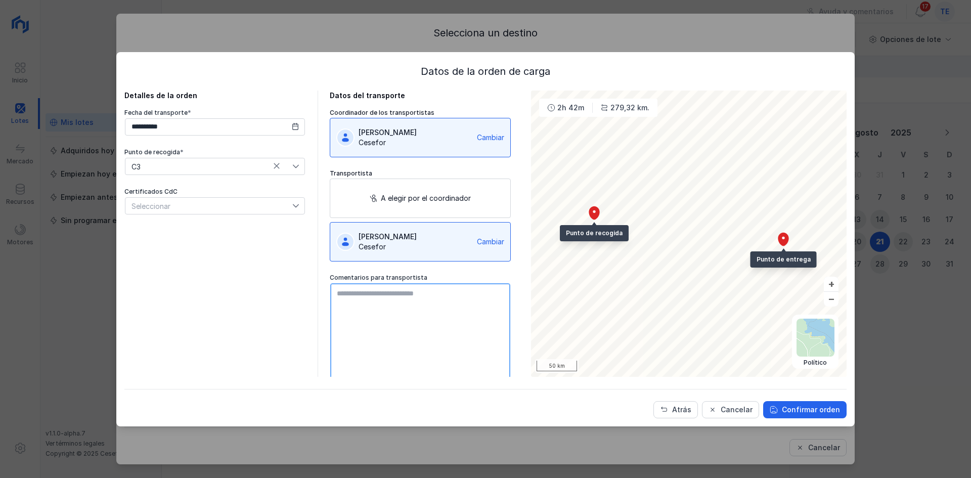
click at [428, 310] on textarea at bounding box center [420, 340] width 180 height 114
type textarea "**********"
click at [477, 136] on div "Cambiar" at bounding box center [490, 137] width 27 height 10
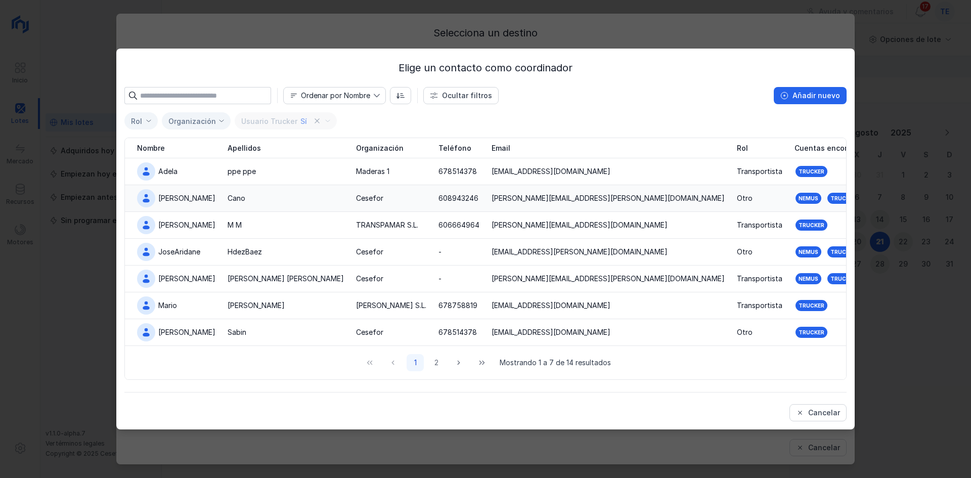
click at [189, 203] on div "Alejandro" at bounding box center [176, 198] width 78 height 18
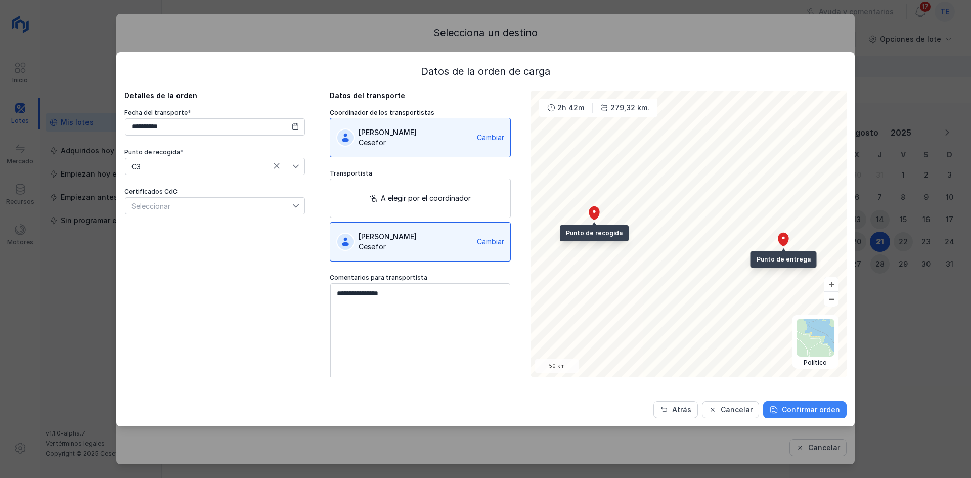
click at [835, 406] on div "Confirmar orden" at bounding box center [811, 410] width 58 height 10
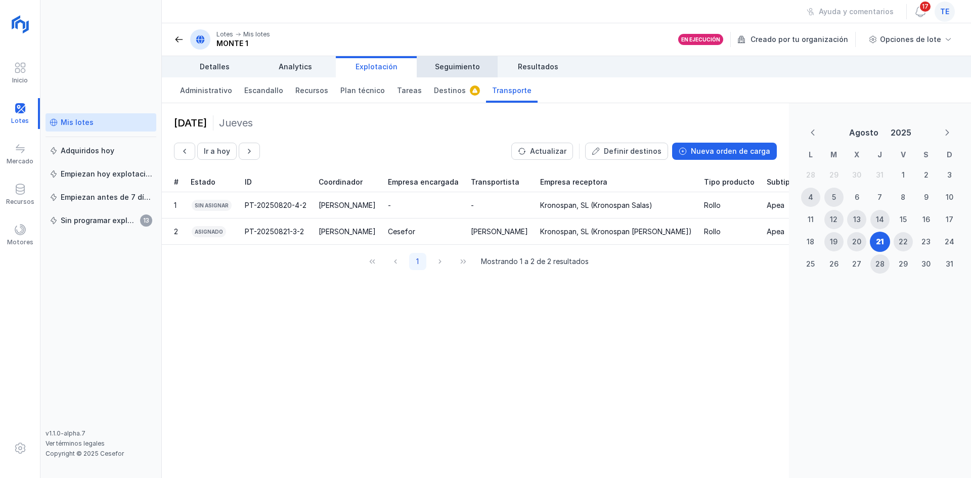
click at [457, 62] on span "Seguimiento" at bounding box center [457, 67] width 45 height 10
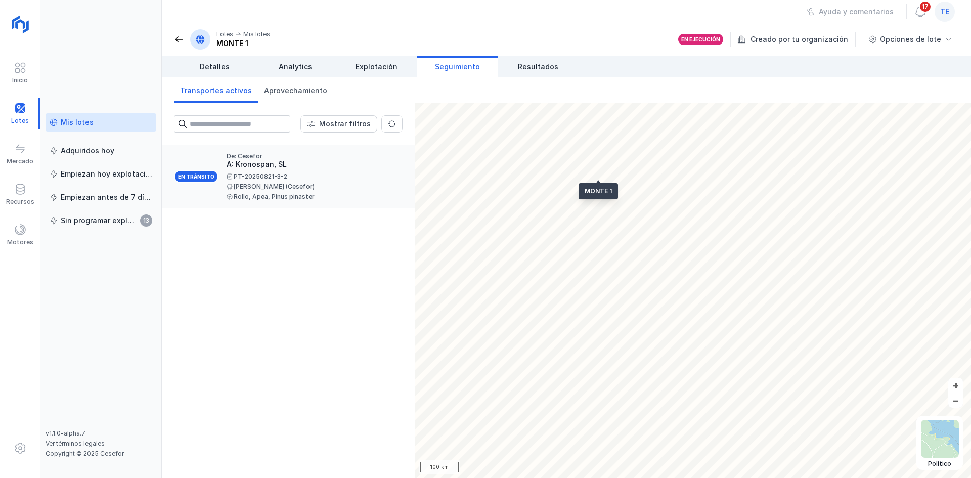
click at [266, 190] on div "PT-20250821-3-2 Alejandro Cano (Cesefor) Rollo, Apea, Pinus pinaster" at bounding box center [311, 186] width 168 height 26
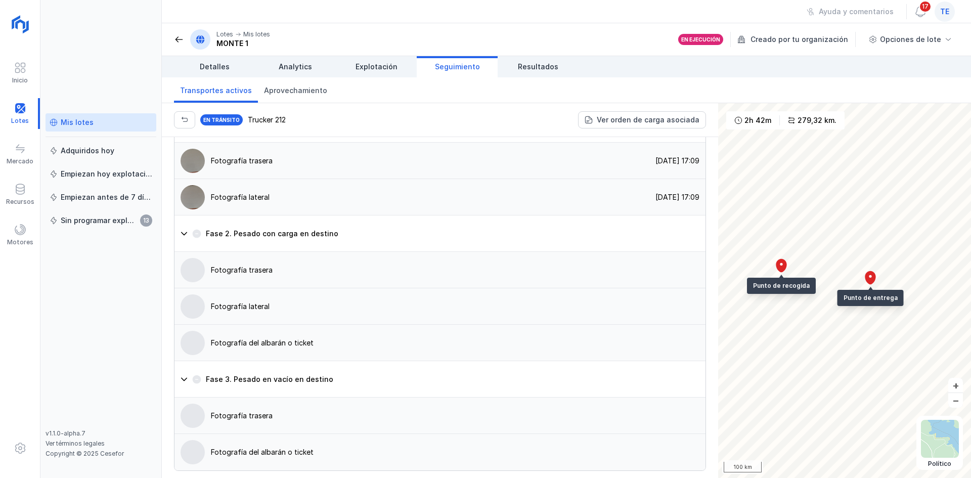
scroll to position [646, 0]
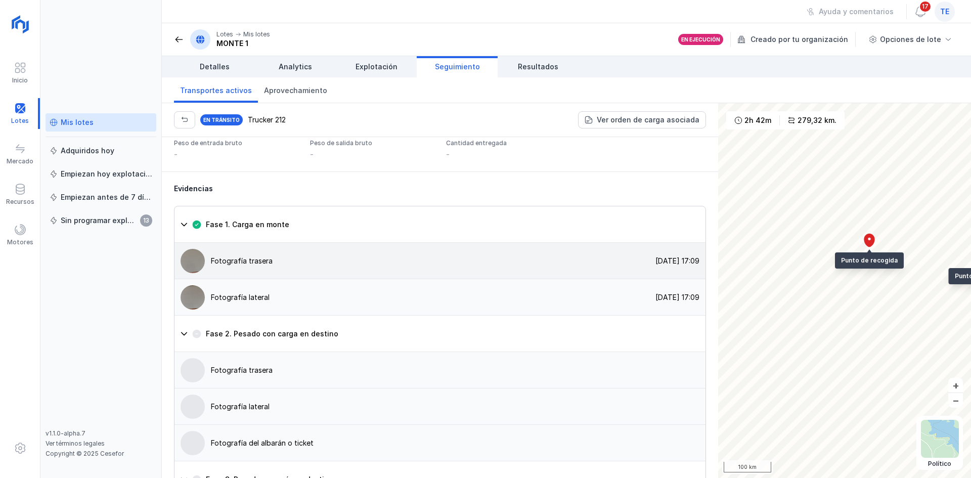
click at [349, 306] on div "Fotografía trasera 21/08/2025, 17:09" at bounding box center [439, 297] width 531 height 36
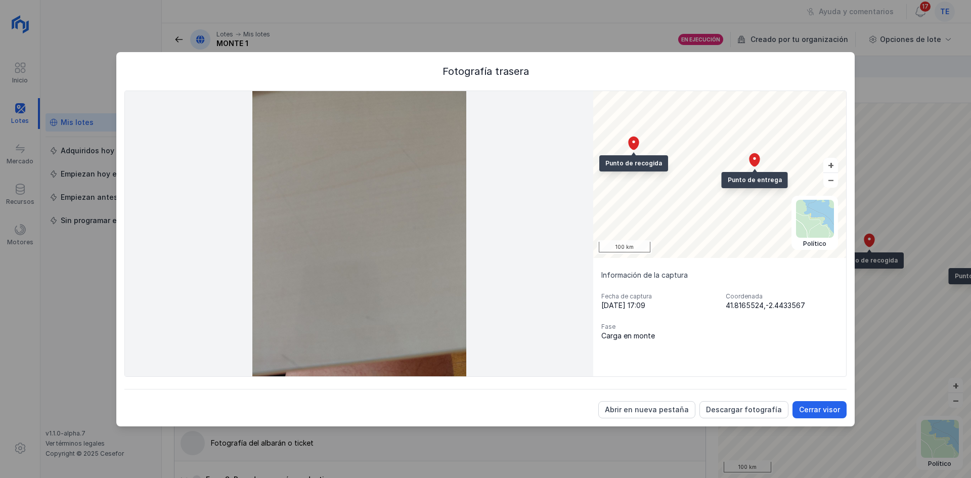
drag, startPoint x: 729, startPoint y: 305, endPoint x: 756, endPoint y: 304, distance: 26.8
click at [756, 304] on div "41.8165524,-2.4433567" at bounding box center [782, 305] width 112 height 10
drag, startPoint x: 723, startPoint y: 305, endPoint x: 819, endPoint y: 298, distance: 96.3
click at [819, 298] on div "Fecha de captura 21/08/2025, 17:09 Coordenada 41.8165524,-2.4433567 Fase Carga …" at bounding box center [719, 316] width 237 height 49
click at [805, 411] on div "Cerrar visor" at bounding box center [819, 410] width 41 height 10
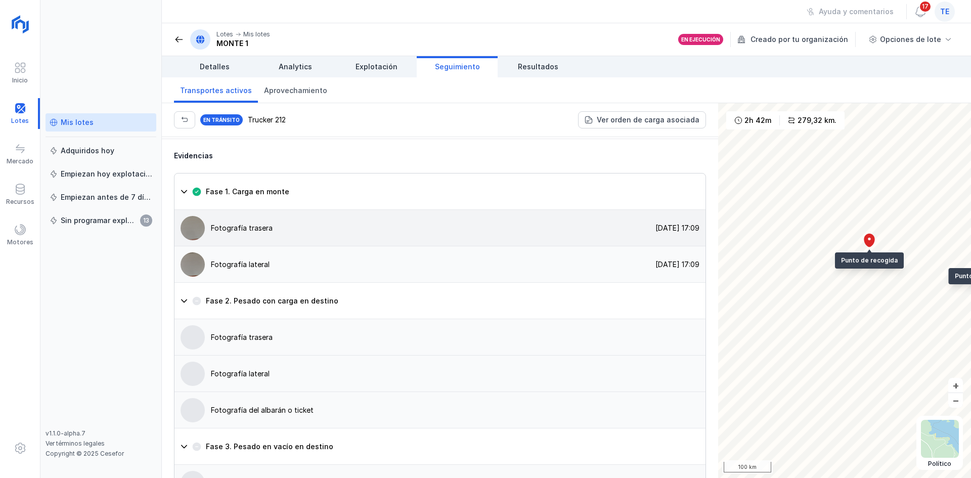
scroll to position [697, 0]
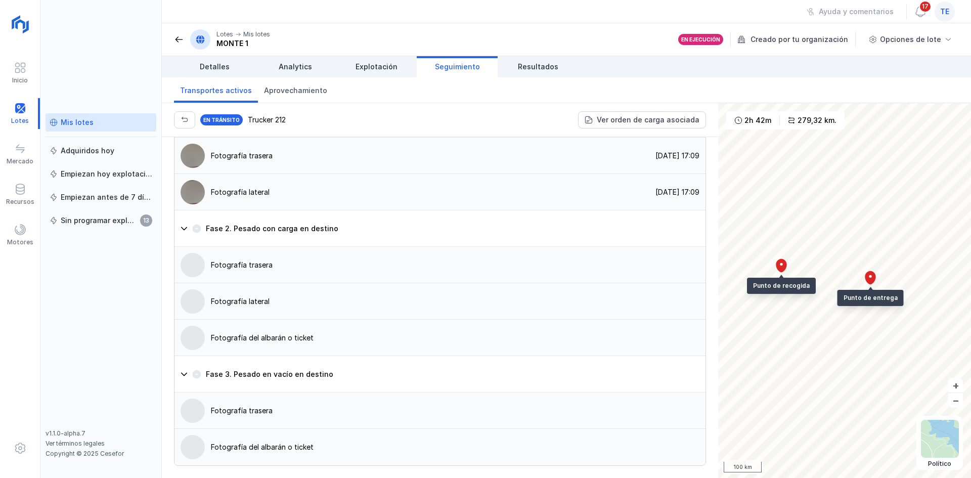
scroll to position [798, 0]
click at [203, 271] on div at bounding box center [193, 265] width 24 height 24
click at [353, 283] on div "Fotografía trasera" at bounding box center [439, 301] width 531 height 36
click at [203, 264] on img at bounding box center [193, 265] width 24 height 24
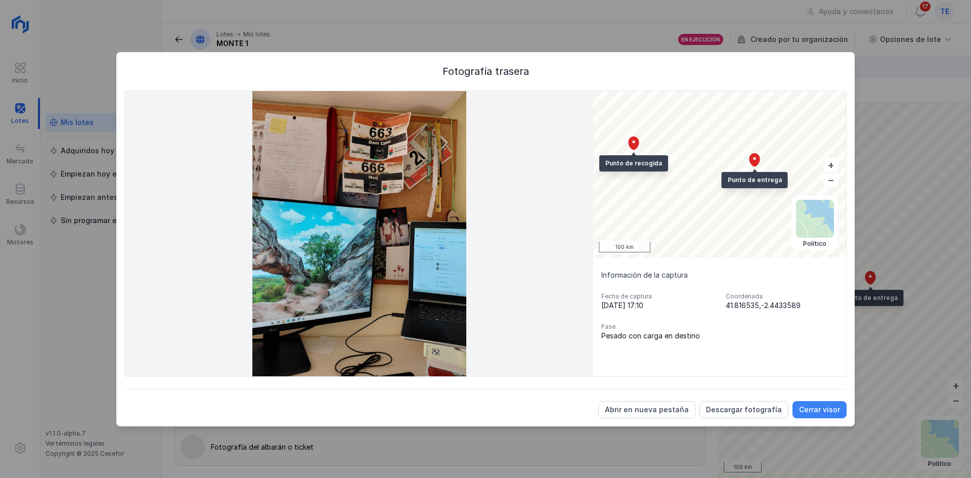
click at [816, 413] on div "Cerrar visor" at bounding box center [819, 410] width 41 height 10
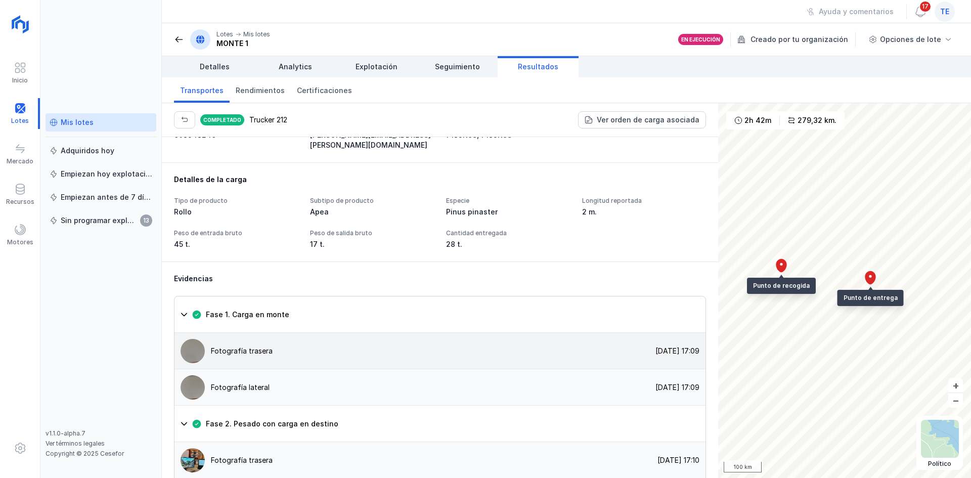
scroll to position [798, 0]
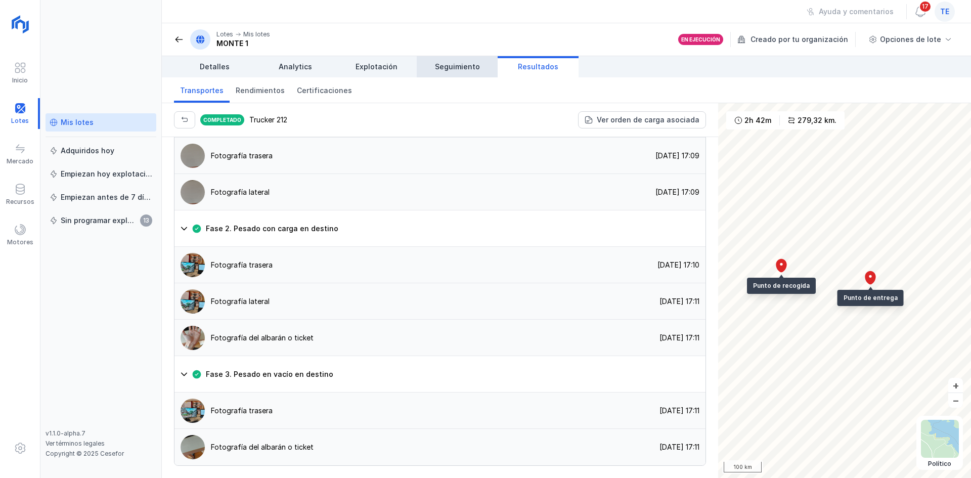
click at [469, 67] on span "Seguimiento" at bounding box center [457, 67] width 45 height 10
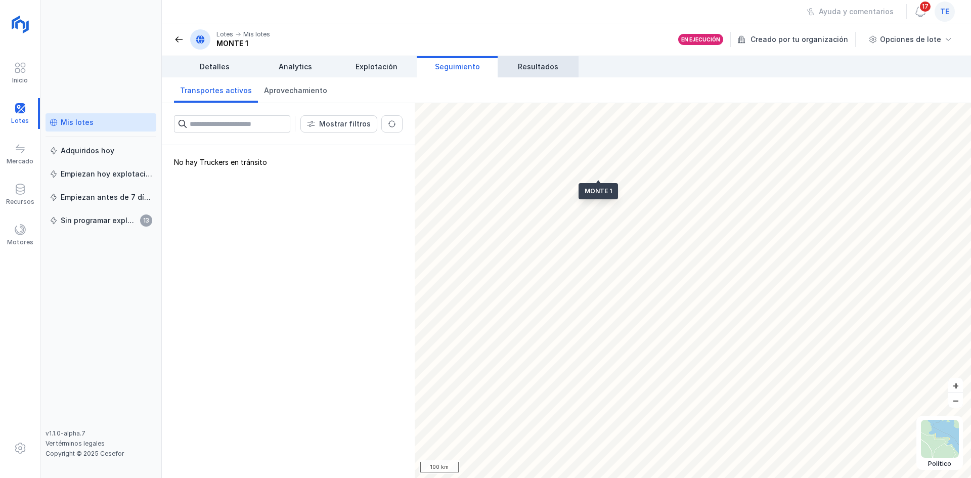
click at [514, 60] on link "Resultados" at bounding box center [538, 66] width 81 height 21
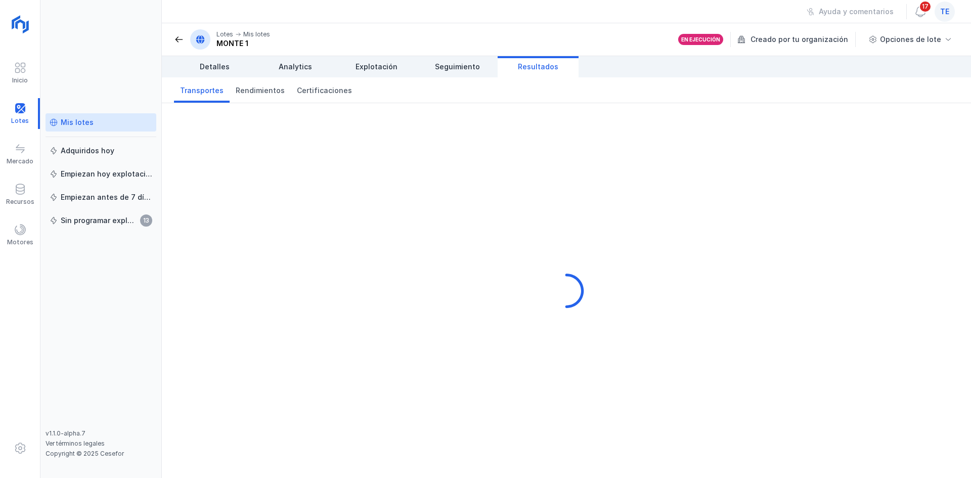
click at [514, 60] on link "Resultados" at bounding box center [538, 66] width 81 height 21
click at [515, 60] on link "Resultados" at bounding box center [538, 66] width 81 height 21
click at [30, 229] on div "Motores" at bounding box center [20, 234] width 40 height 31
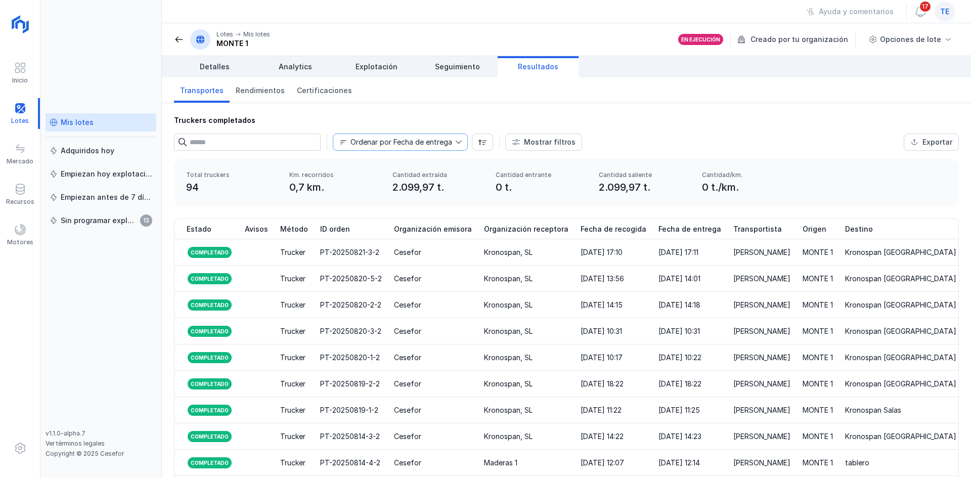
click at [433, 140] on div "Ordenar por Fecha de entrega" at bounding box center [401, 142] width 102 height 7
click at [462, 131] on div "Truckers completados Ordenar por Fecha de entrega Mostrar filtros Exportar Méto…" at bounding box center [566, 131] width 809 height 56
click at [524, 141] on div "Mostrar filtros" at bounding box center [550, 142] width 52 height 10
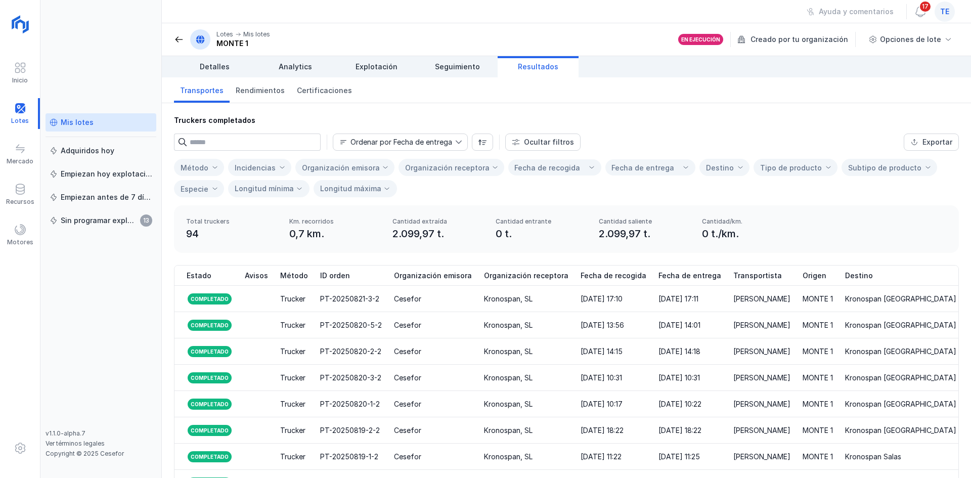
click at [472, 158] on div "Organización receptora" at bounding box center [445, 167] width 93 height 24
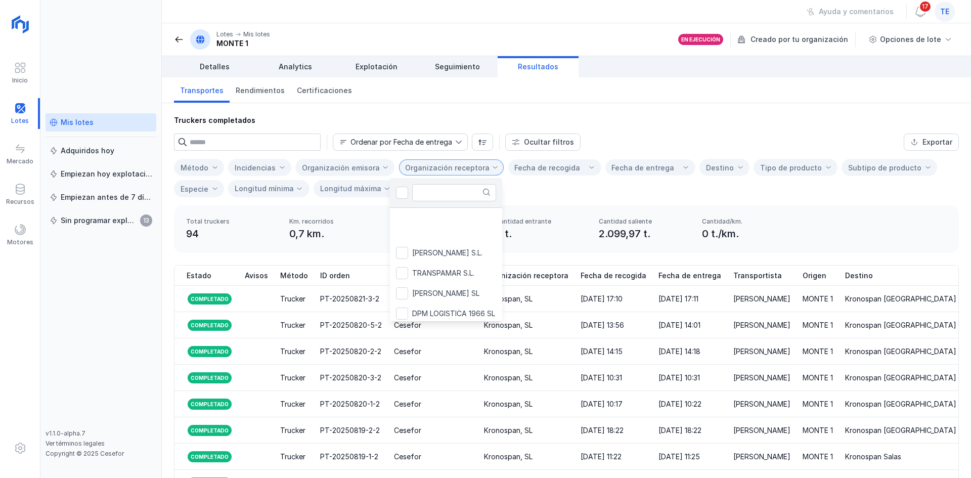
scroll to position [152, 0]
click at [463, 226] on li "Kronospan, SL" at bounding box center [464, 228] width 149 height 20
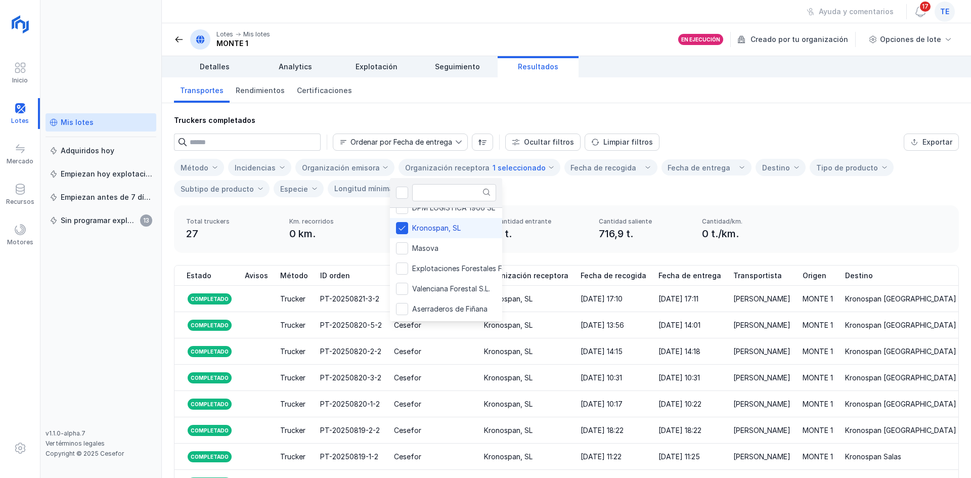
drag, startPoint x: 596, startPoint y: 275, endPoint x: 609, endPoint y: 284, distance: 16.0
click at [609, 284] on div "Truckers completados Ordenar por Fecha de entrega Ocultar filtros Limpiar filtr…" at bounding box center [566, 349] width 809 height 492
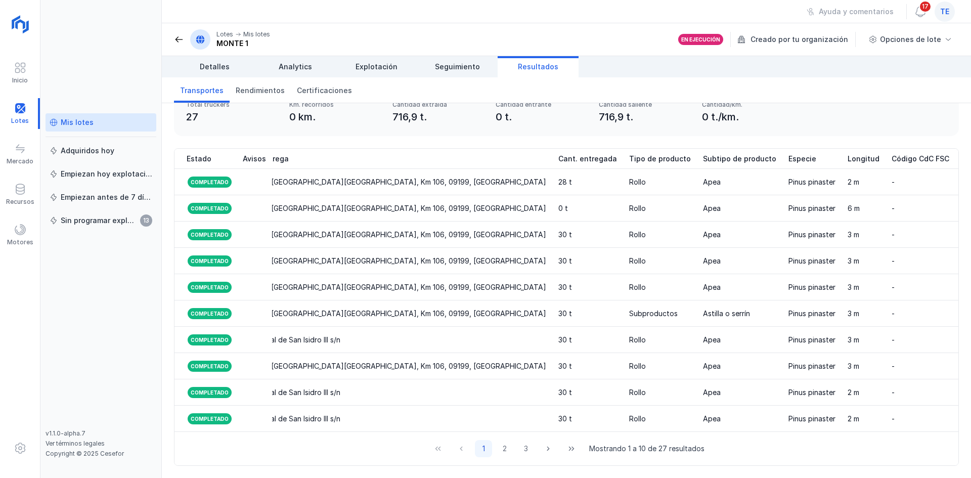
scroll to position [0, 970]
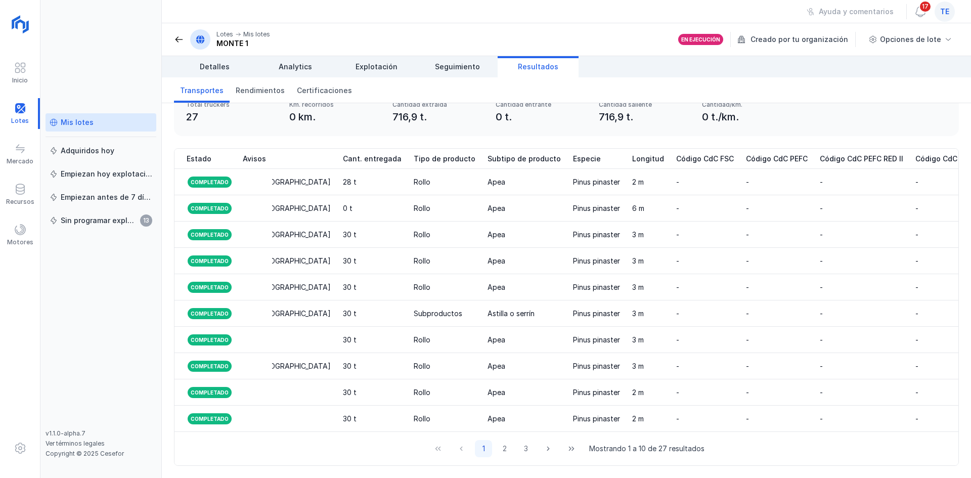
drag, startPoint x: 877, startPoint y: 172, endPoint x: 955, endPoint y: 169, distance: 78.0
click at [955, 169] on div "Estado Avisos Método ID orden Organización emisora Organización receptora Fecha…" at bounding box center [566, 313] width 809 height 330
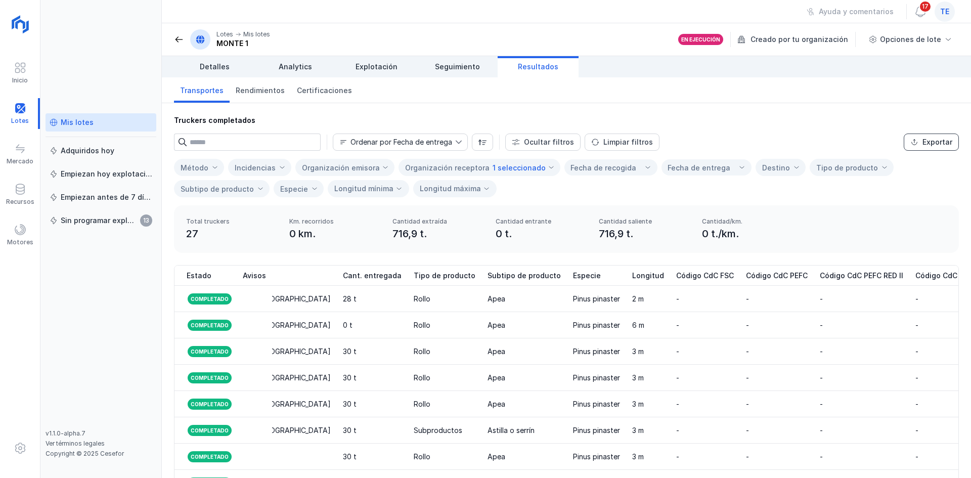
click at [904, 136] on button "Exportar" at bounding box center [931, 141] width 55 height 17
click at [24, 238] on div "Motores" at bounding box center [20, 242] width 26 height 8
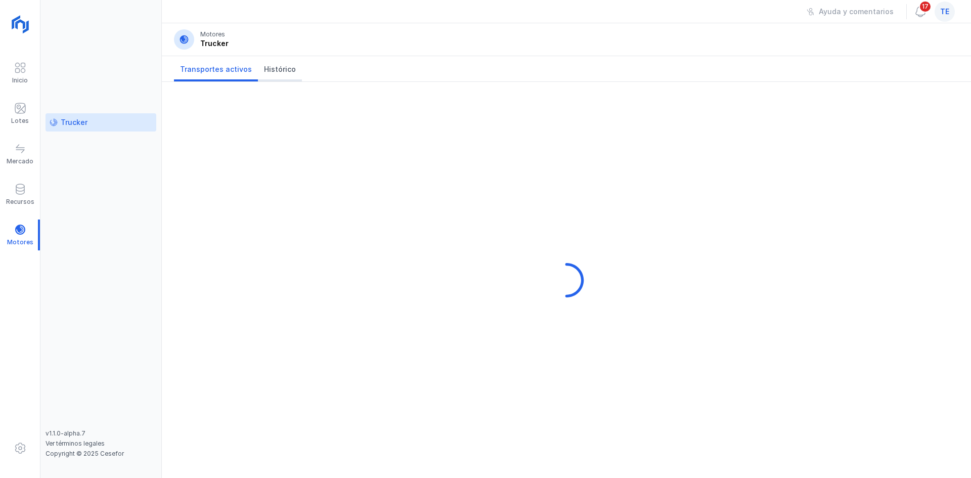
click at [264, 65] on span "Histórico" at bounding box center [280, 69] width 32 height 10
